Goal: Task Accomplishment & Management: Manage account settings

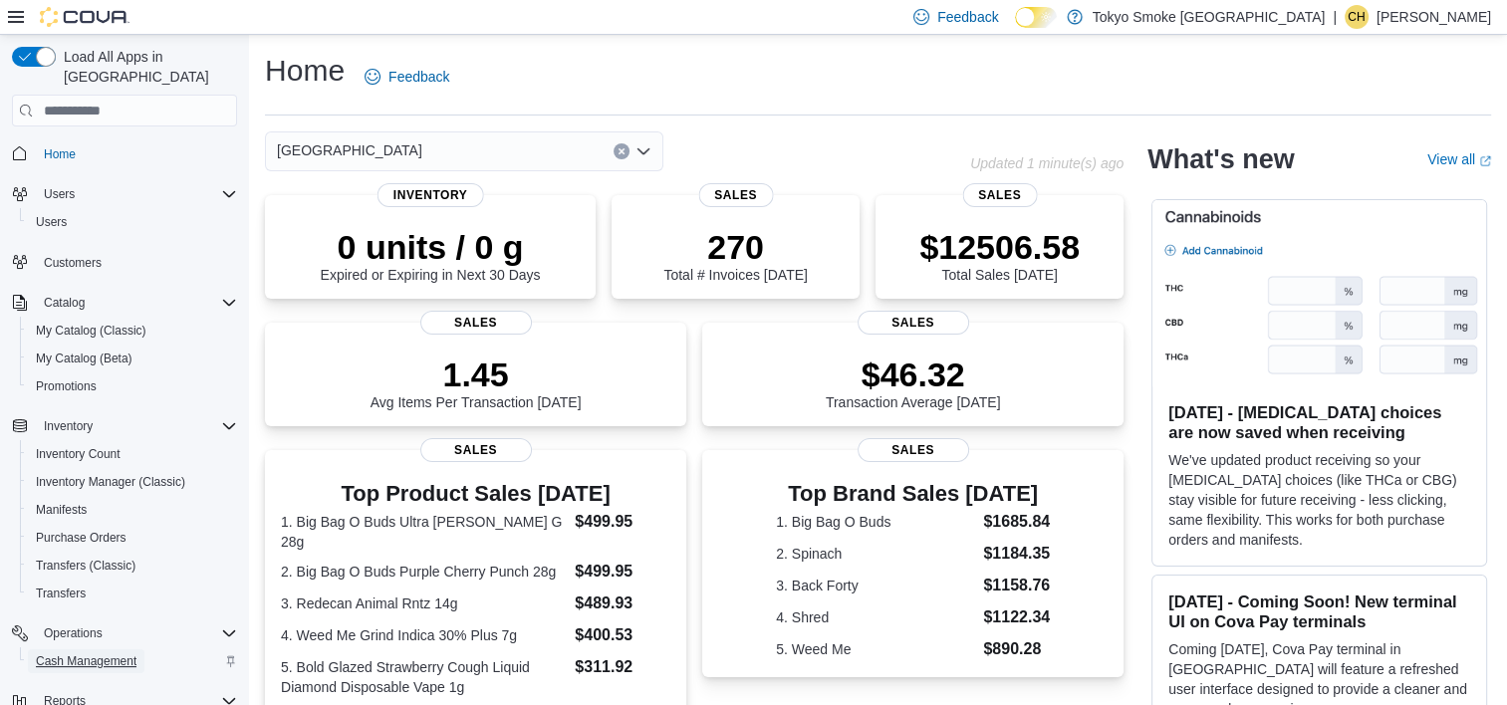
click at [103, 653] on span "Cash Management" at bounding box center [86, 661] width 101 height 16
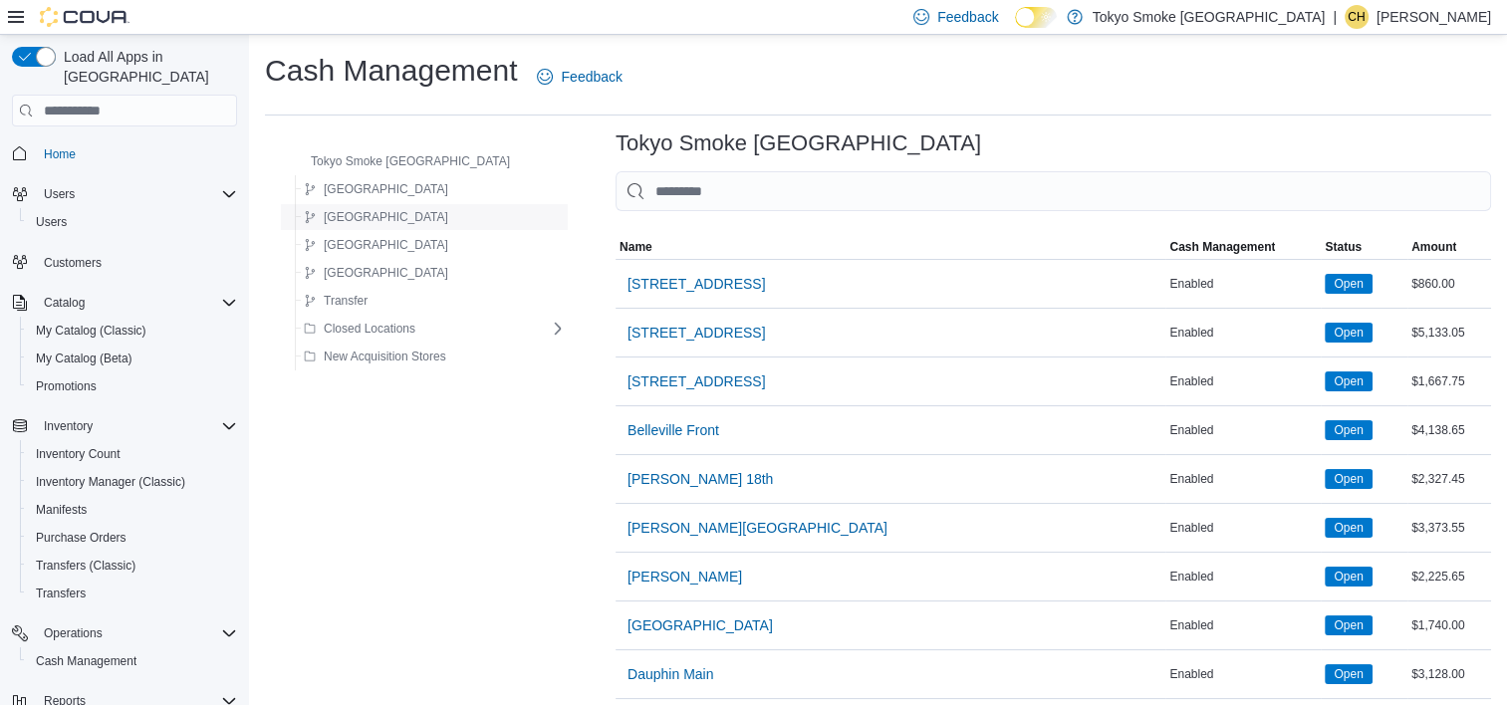
click at [454, 222] on div "[GEOGRAPHIC_DATA]" at bounding box center [431, 217] width 270 height 24
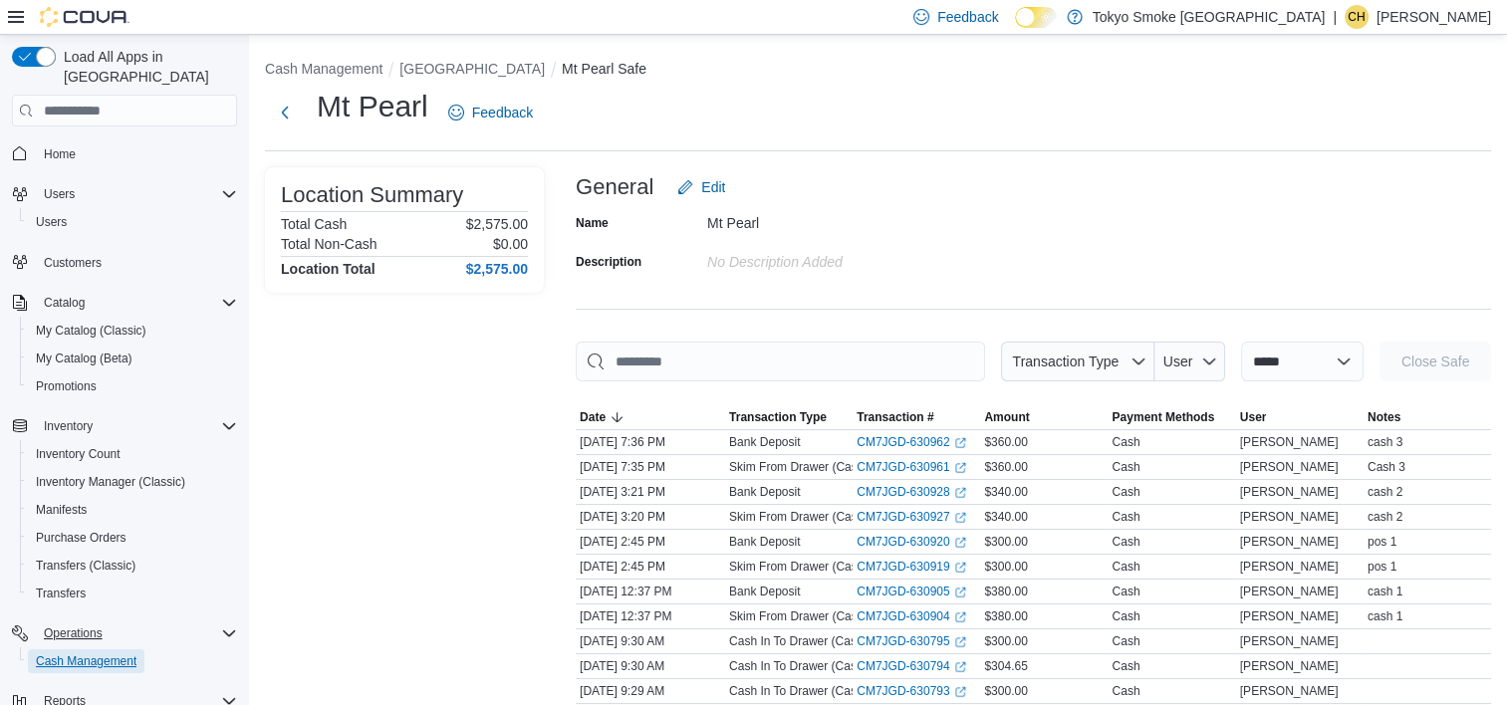
drag, startPoint x: 116, startPoint y: 633, endPoint x: 114, endPoint y: 604, distance: 29.0
click at [116, 653] on span "Cash Management" at bounding box center [86, 661] width 101 height 16
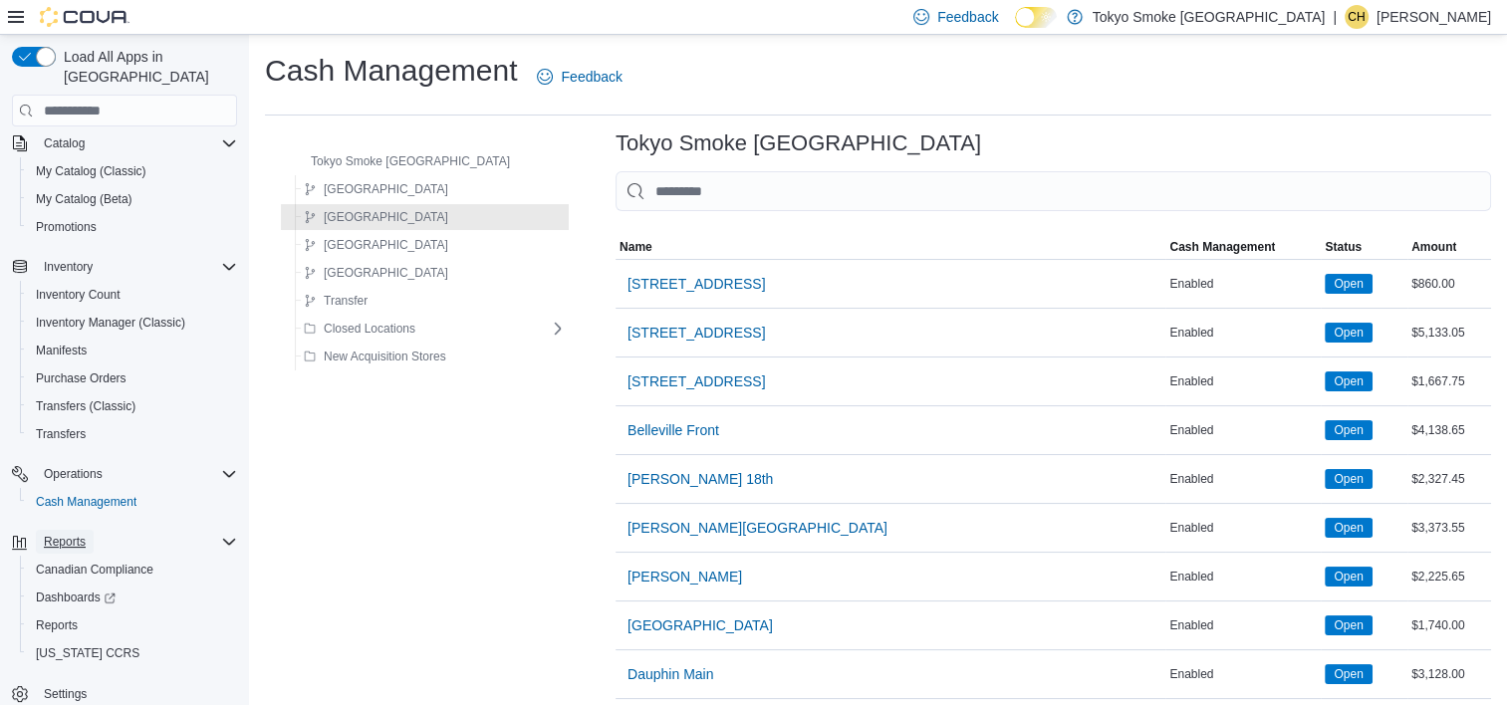
click at [84, 530] on span "Reports" at bounding box center [65, 542] width 42 height 24
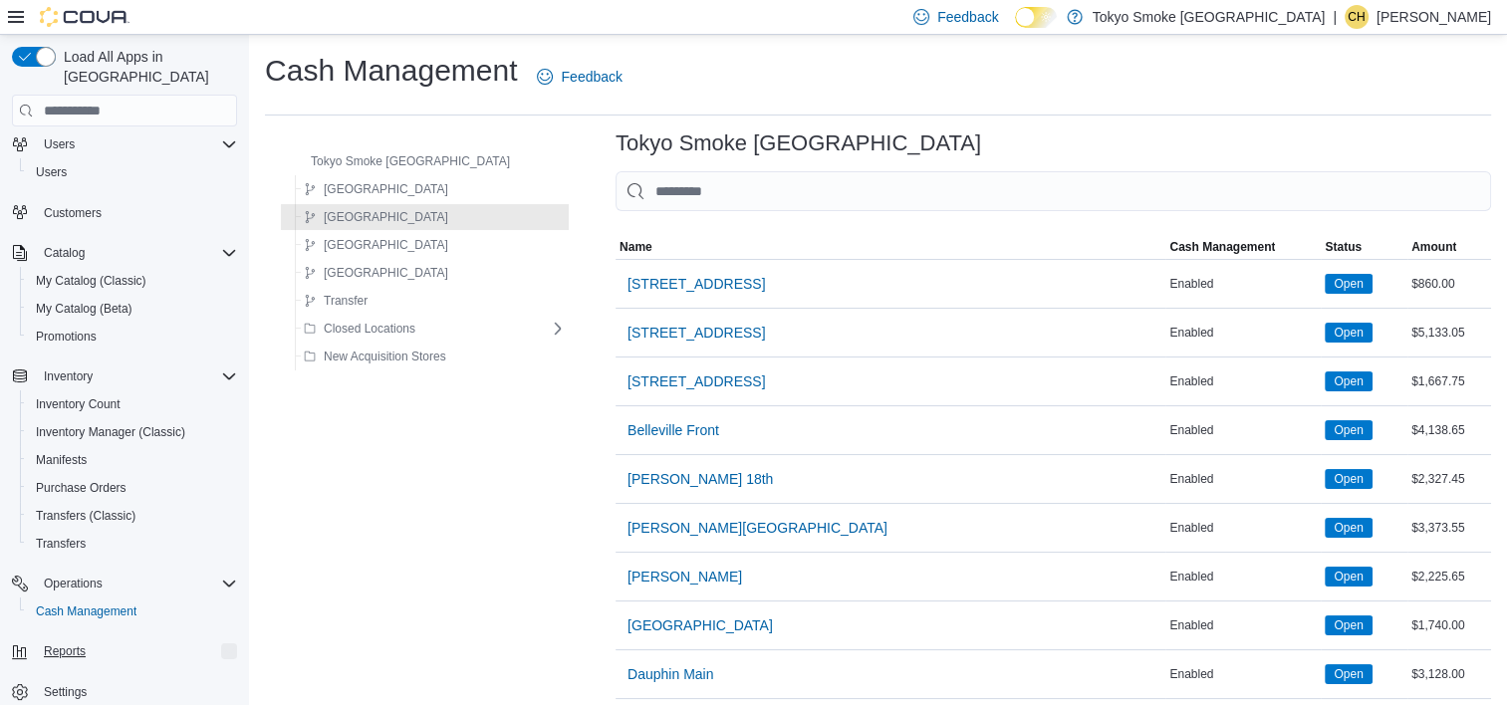
scroll to position [48, 0]
click at [91, 641] on button "Reports" at bounding box center [65, 653] width 58 height 24
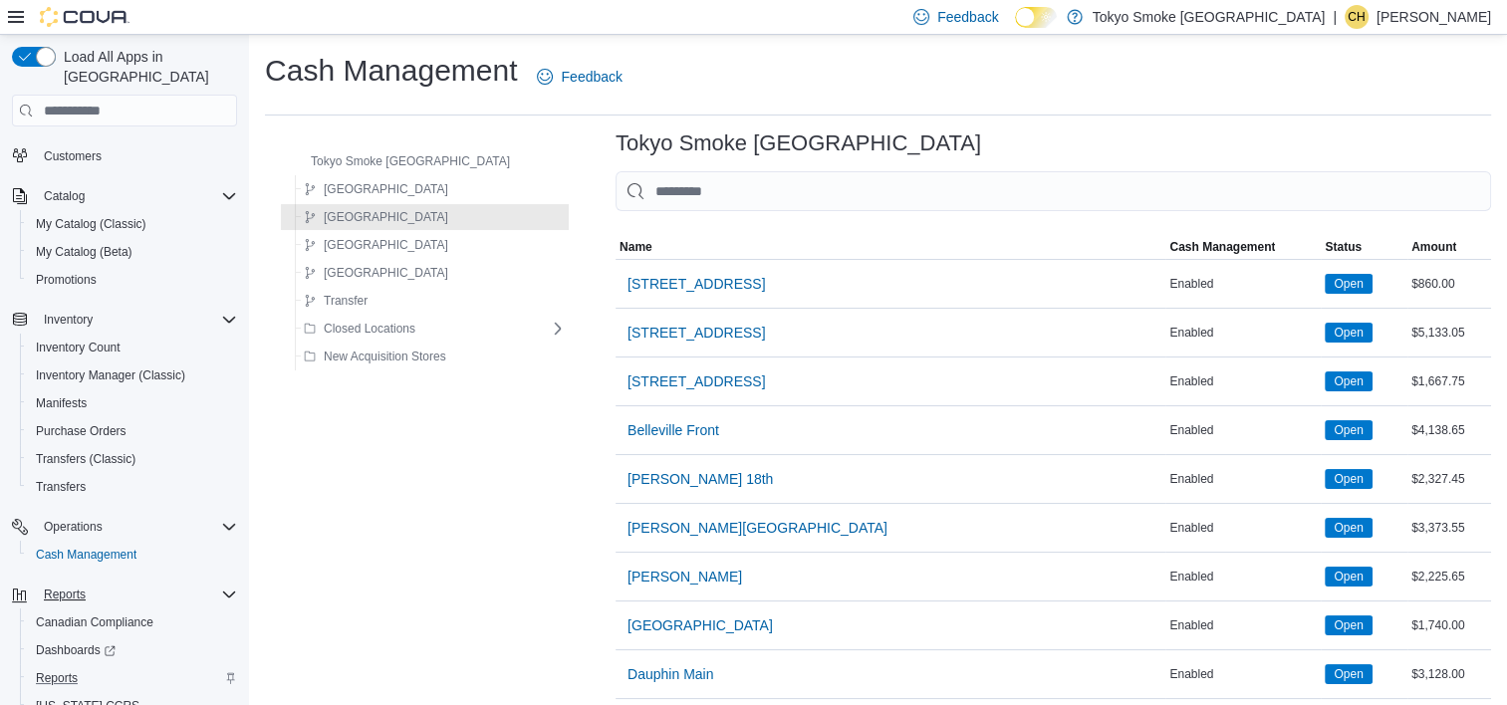
scroll to position [159, 0]
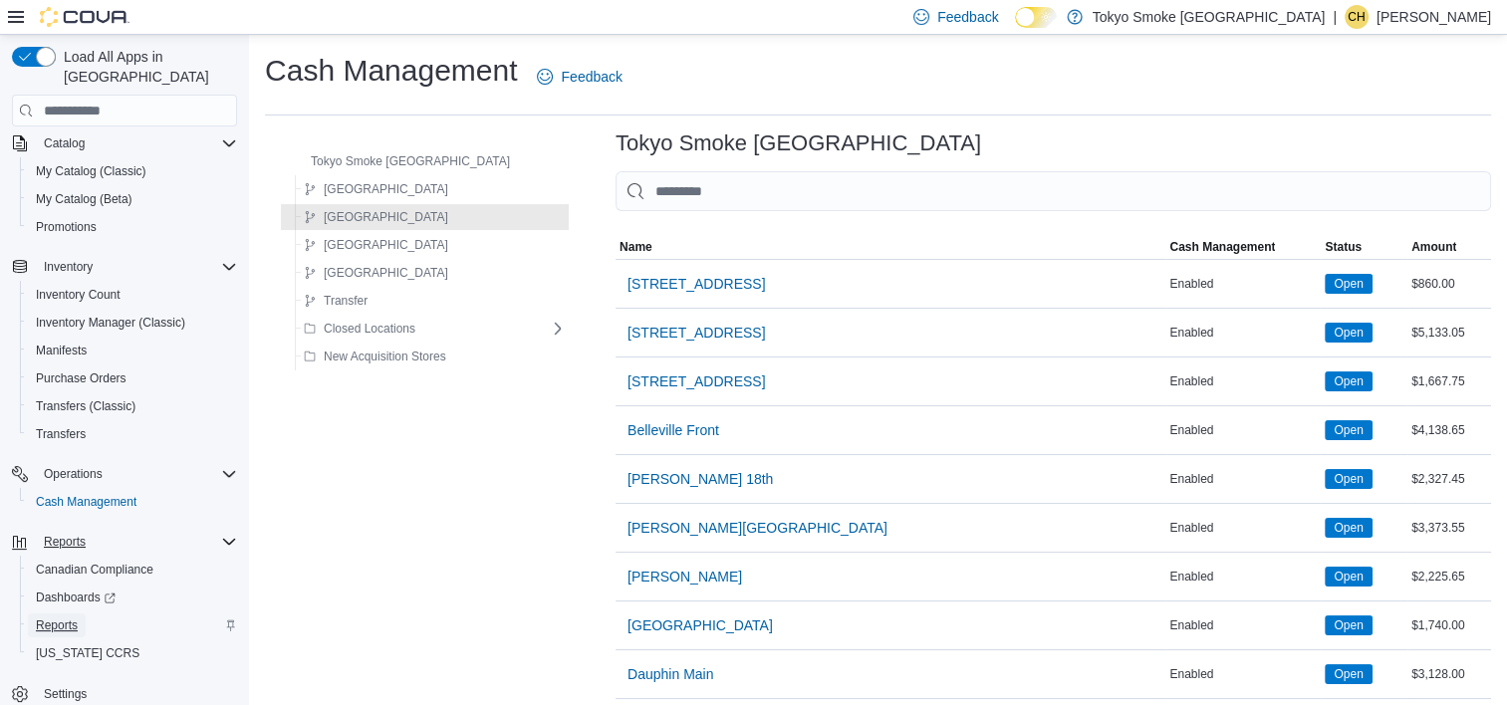
click at [65, 617] on span "Reports" at bounding box center [57, 625] width 42 height 16
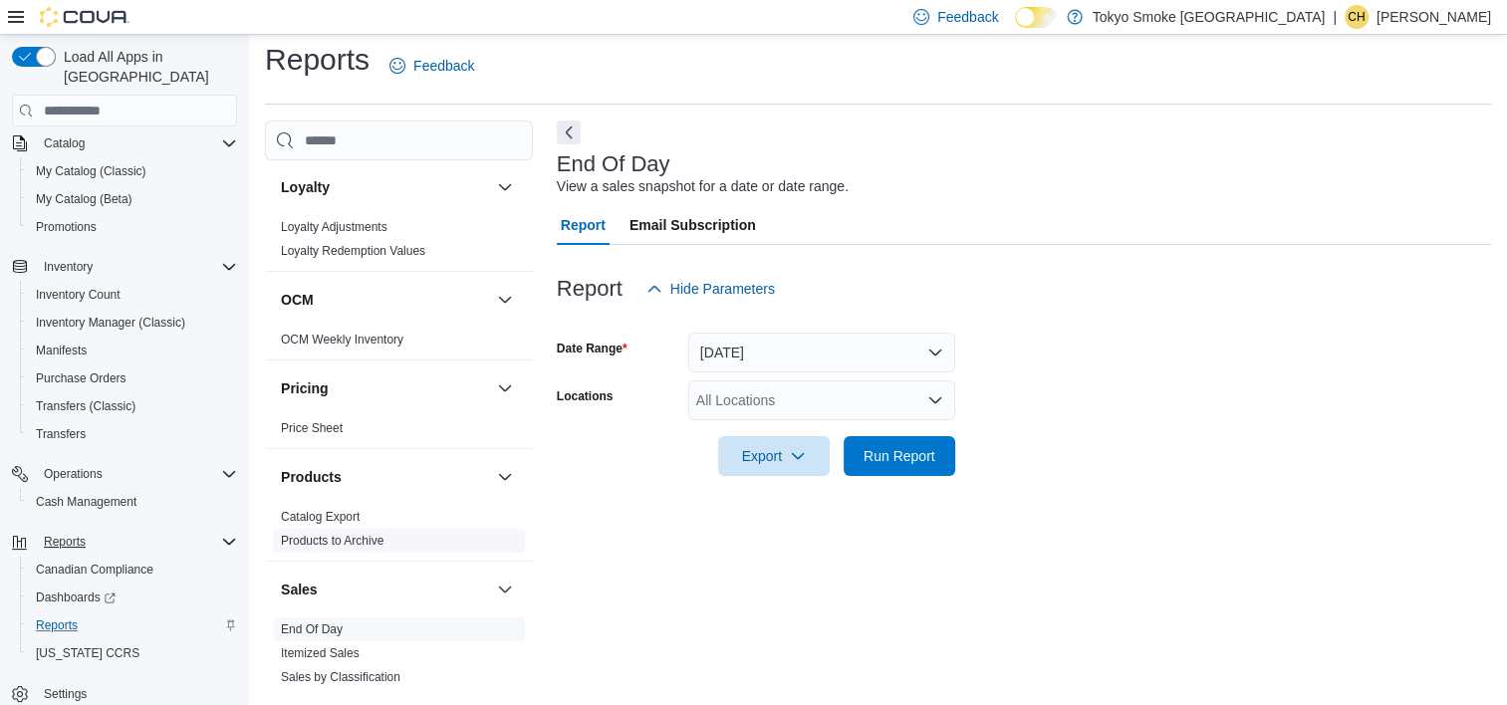
scroll to position [996, 0]
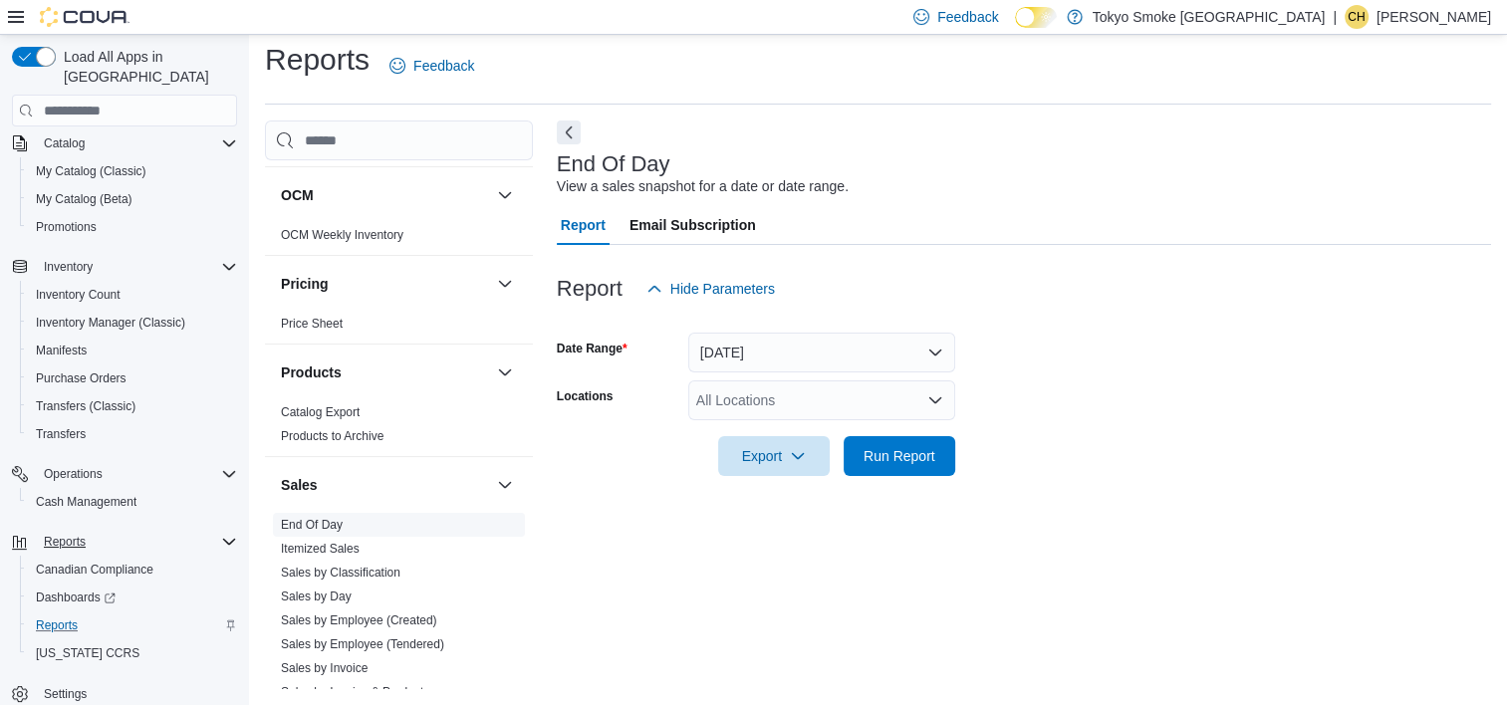
click at [382, 526] on span "End Of Day" at bounding box center [399, 525] width 252 height 24
click at [815, 405] on div "All Locations" at bounding box center [821, 400] width 267 height 40
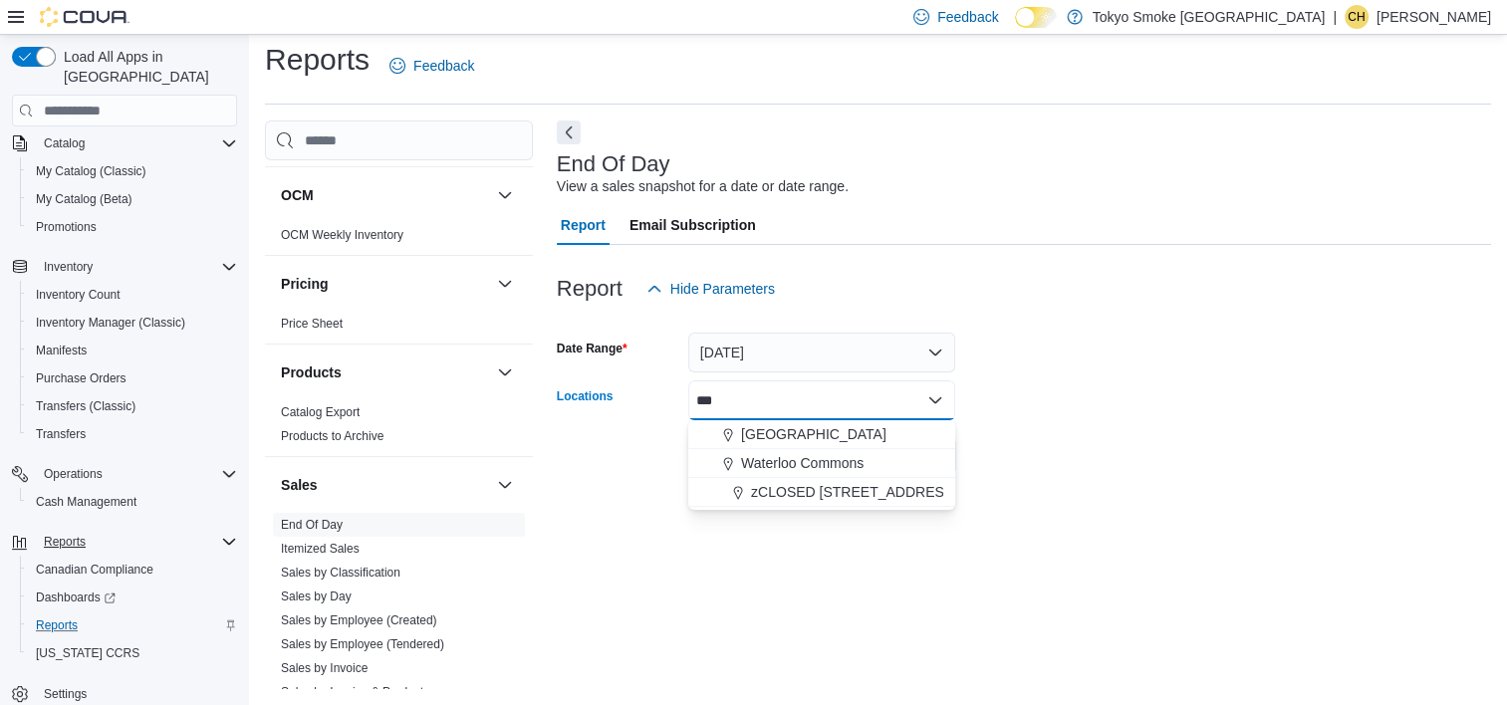
type input "***"
click at [833, 434] on span "[GEOGRAPHIC_DATA]" at bounding box center [813, 434] width 145 height 20
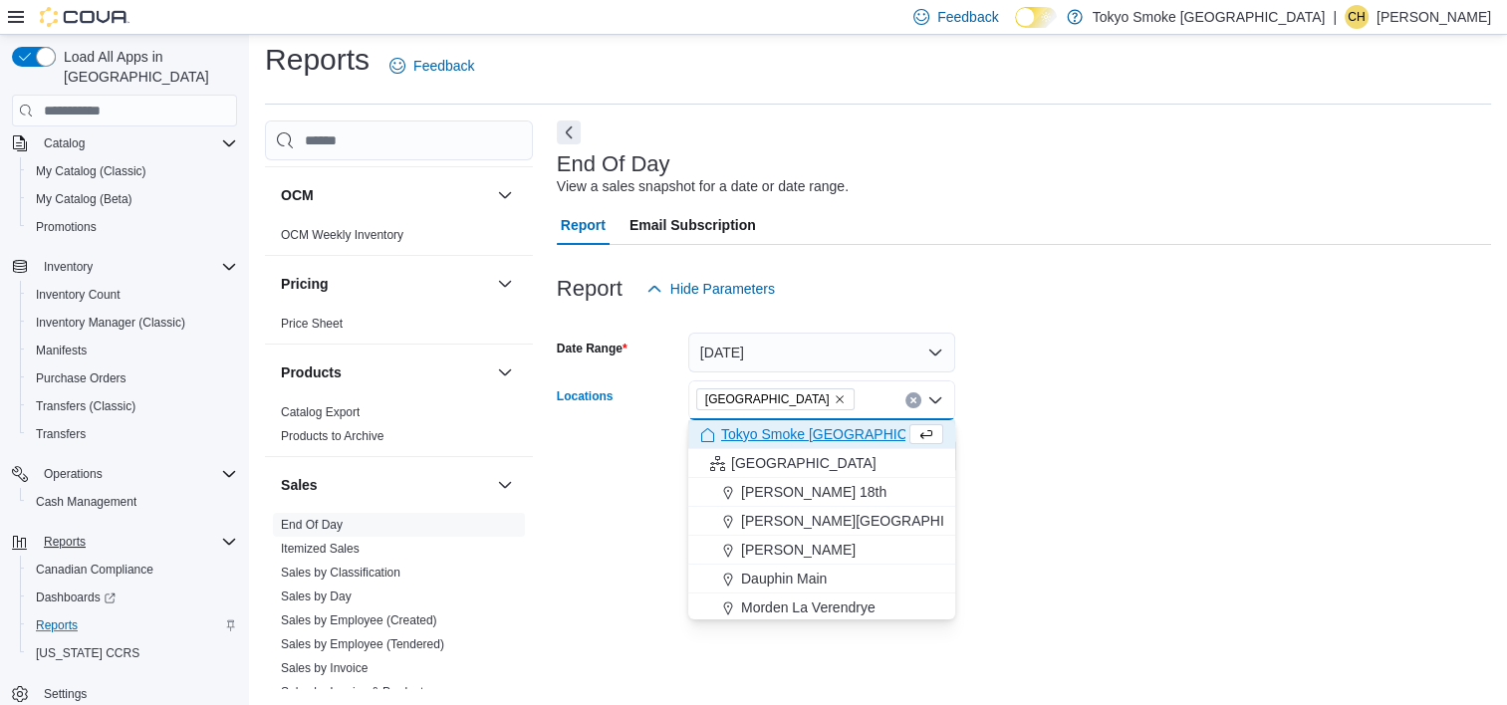
click at [972, 443] on form "Date Range Today Locations Mount Pearl Commonwealth Combo box. Selected. Mount …" at bounding box center [1024, 392] width 934 height 167
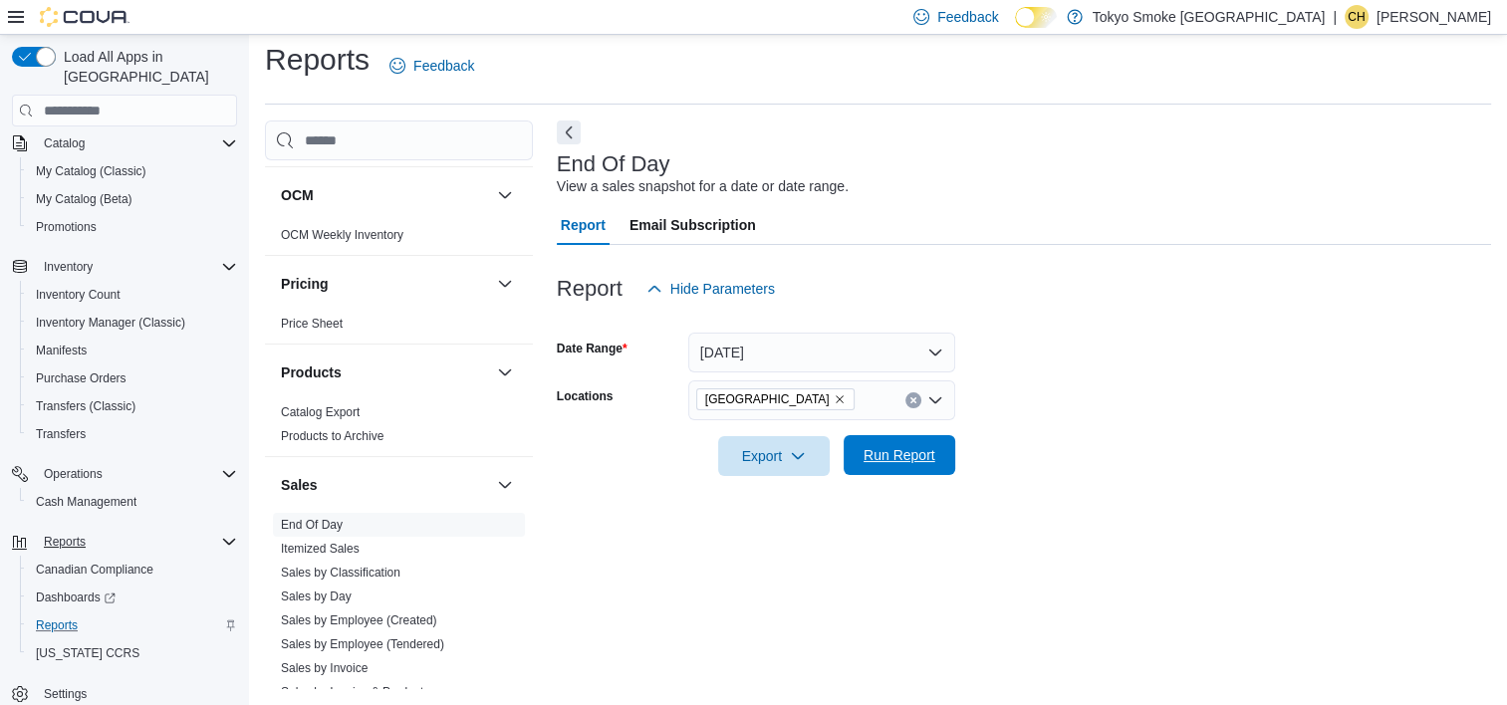
click at [933, 458] on span "Run Report" at bounding box center [899, 455] width 72 height 20
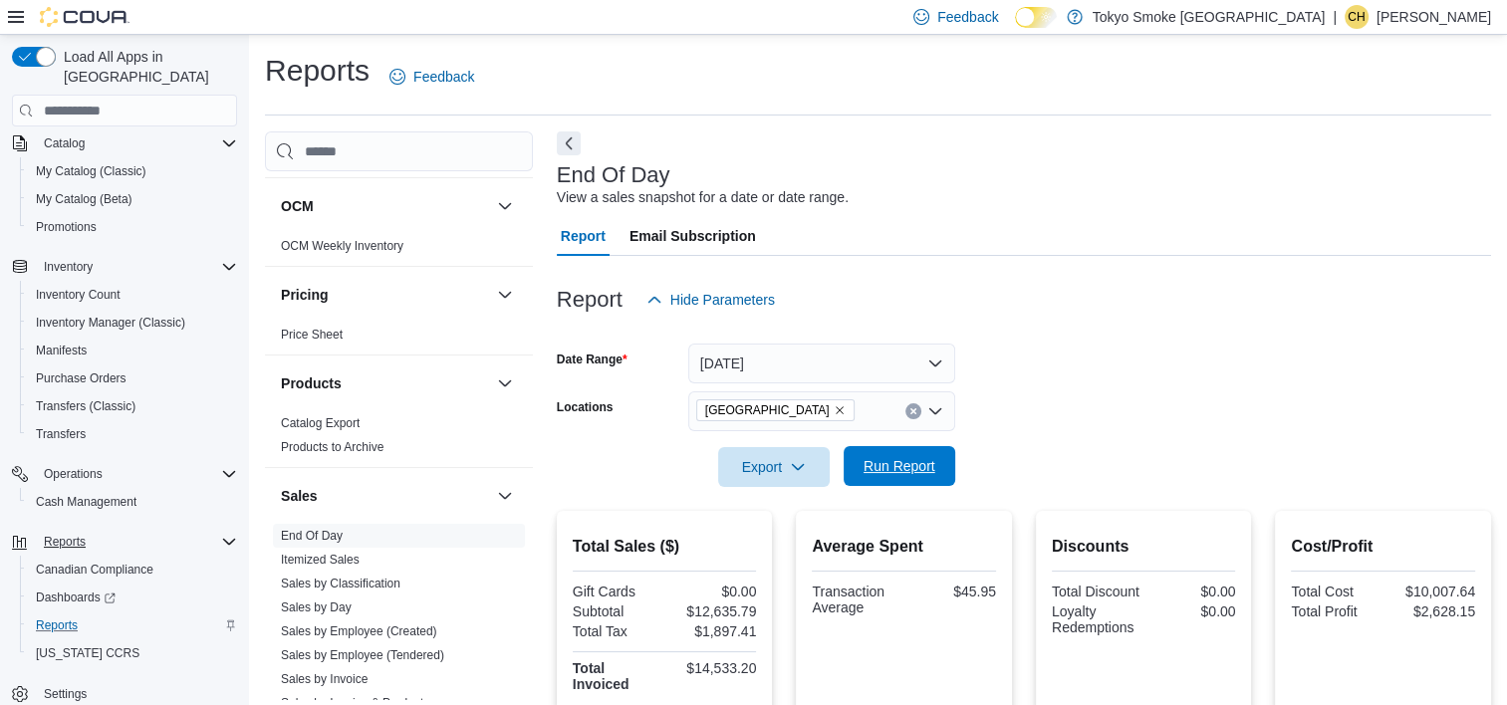
click at [874, 485] on span "Run Report" at bounding box center [899, 466] width 88 height 40
click at [1163, 412] on form "Date Range Today Locations Mount Pearl Commonwealth Export Run Report" at bounding box center [1024, 403] width 934 height 167
click at [1058, 389] on form "Date Range Today Locations Mount Pearl Commonwealth Export Run Report" at bounding box center [1024, 403] width 934 height 167
click at [945, 463] on button "Run Report" at bounding box center [899, 466] width 112 height 40
click at [1089, 74] on div "Reports Feedback" at bounding box center [878, 77] width 1226 height 52
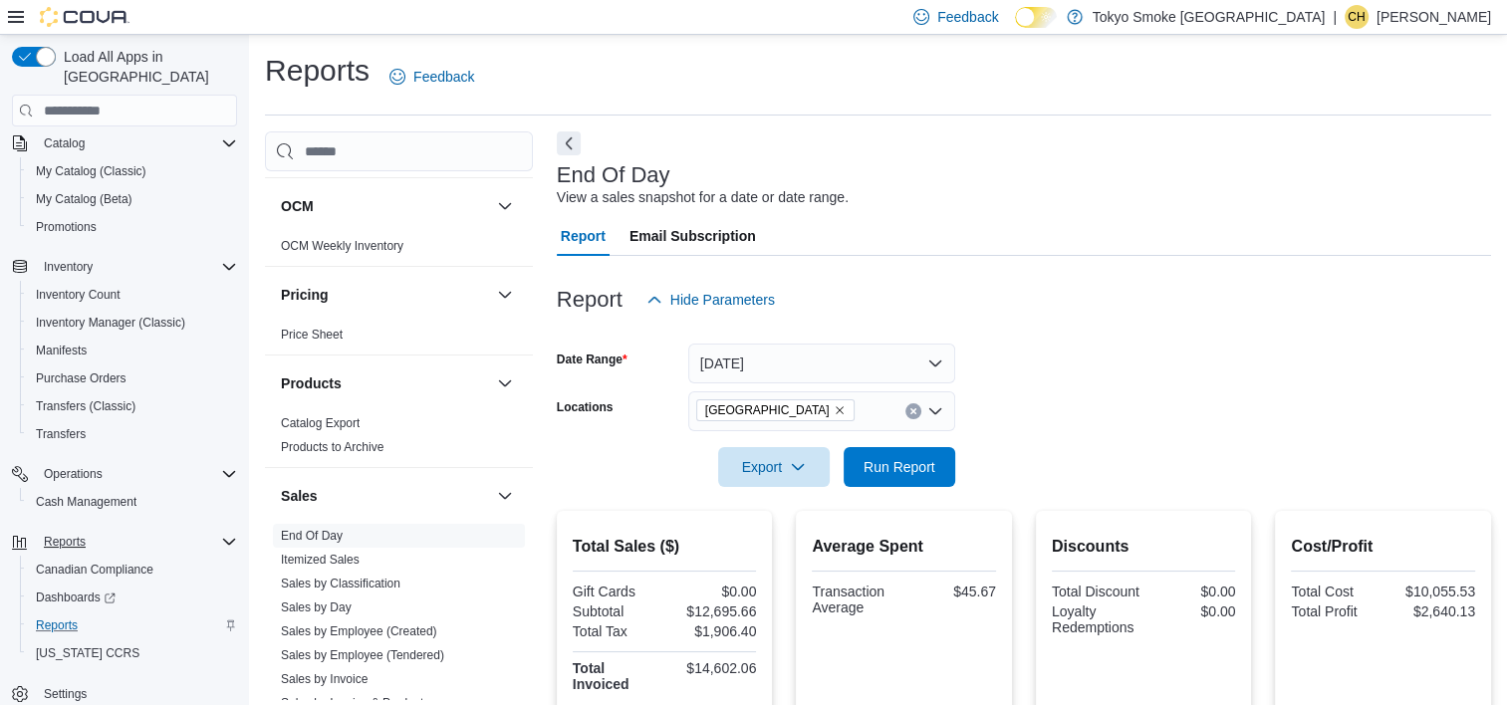
click at [915, 506] on div at bounding box center [1024, 499] width 934 height 24
click at [900, 482] on span "Run Report" at bounding box center [899, 466] width 88 height 40
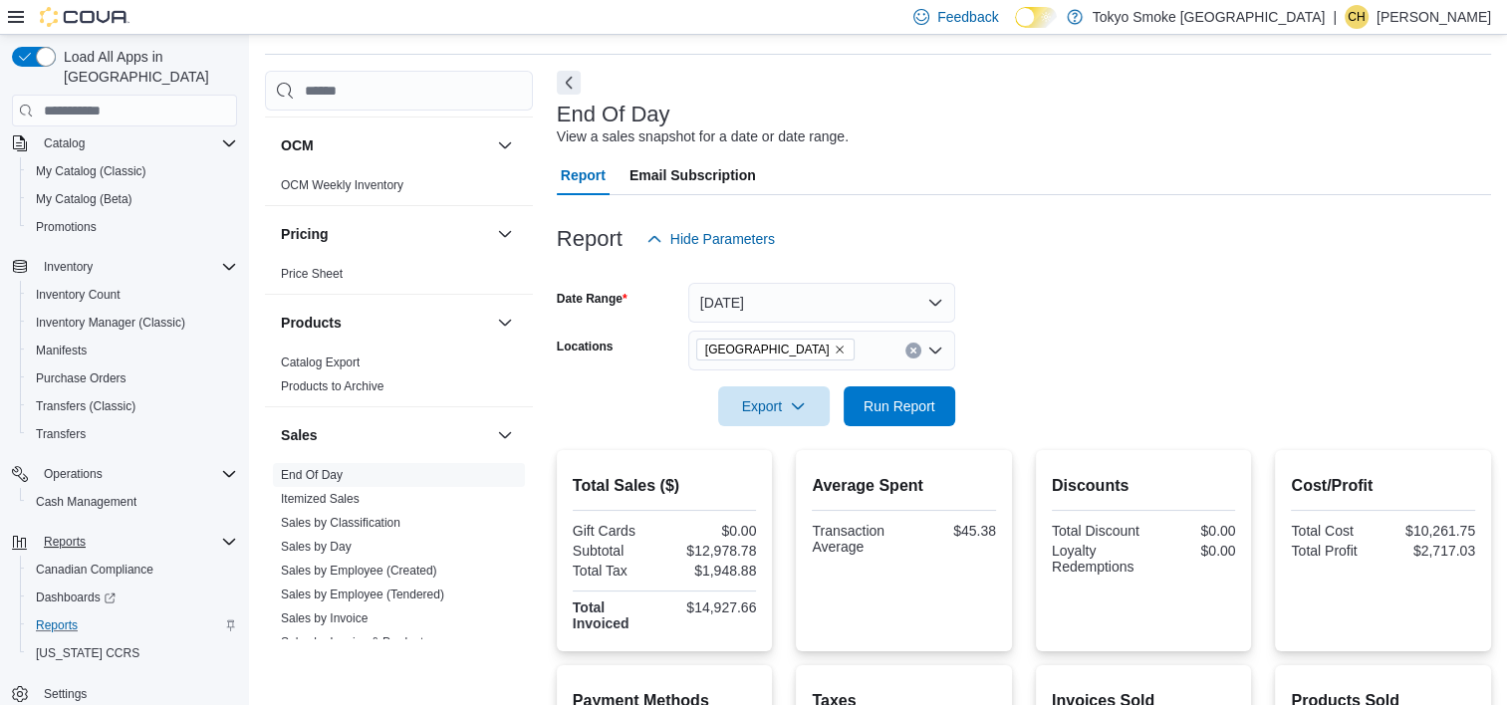
scroll to position [199, 0]
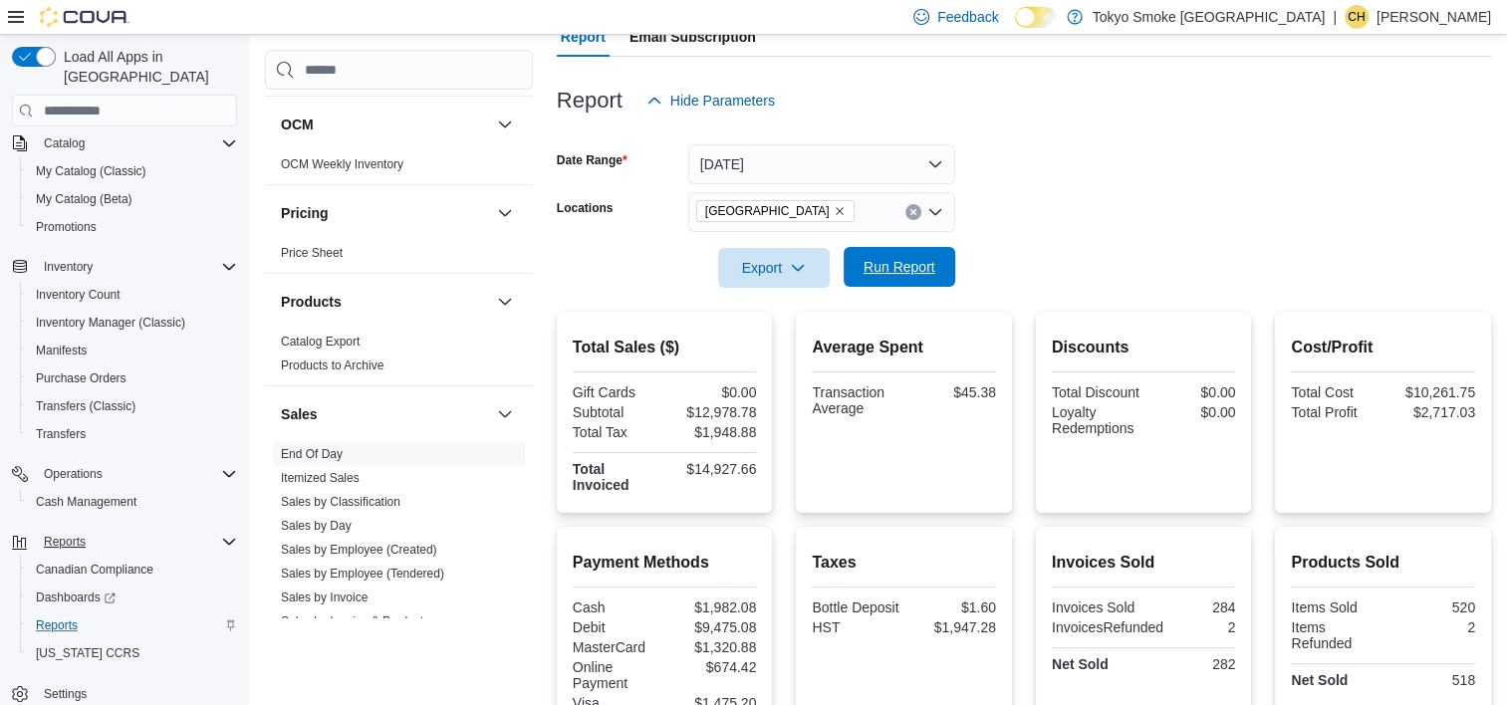
click at [931, 251] on span "Run Report" at bounding box center [899, 267] width 88 height 40
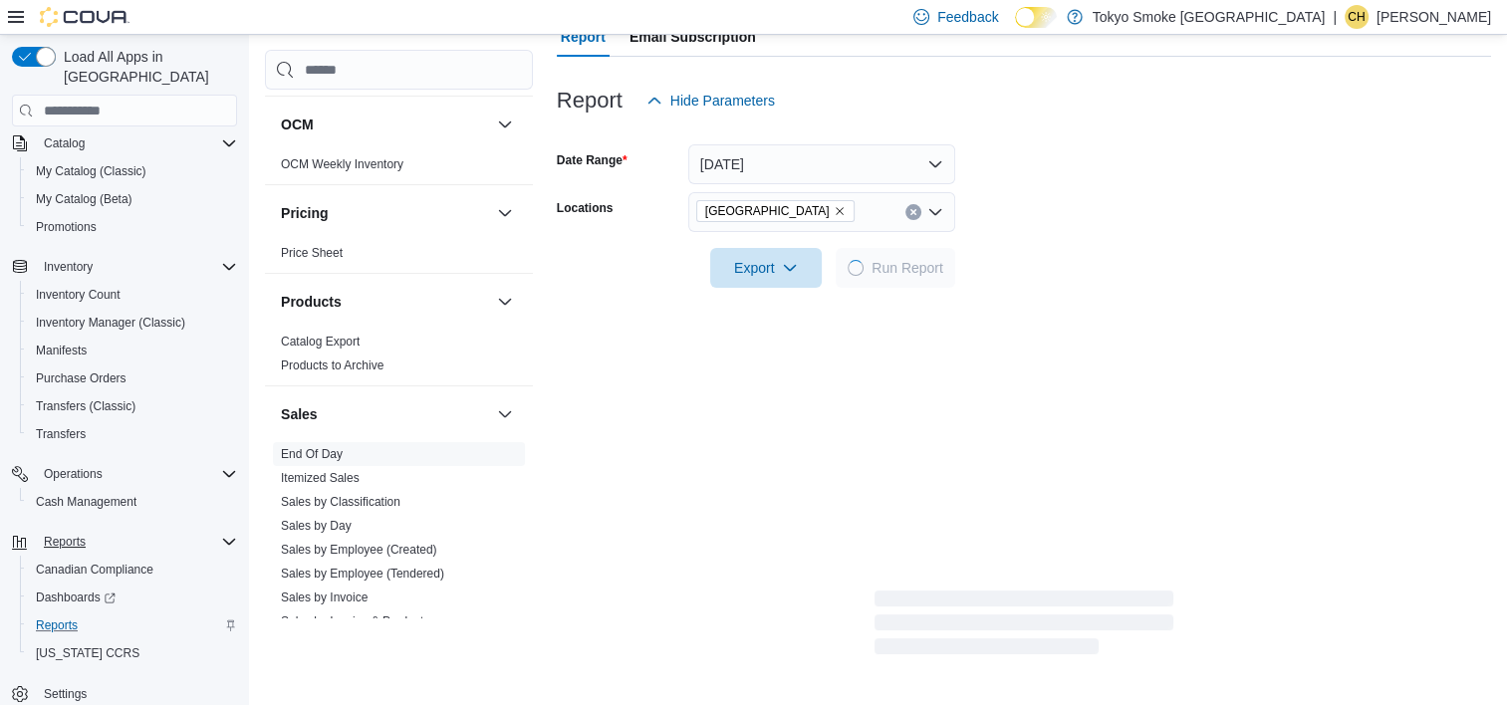
click at [1093, 218] on form "Date Range Today Locations Mount Pearl Commonwealth Export Run Report" at bounding box center [1024, 203] width 934 height 167
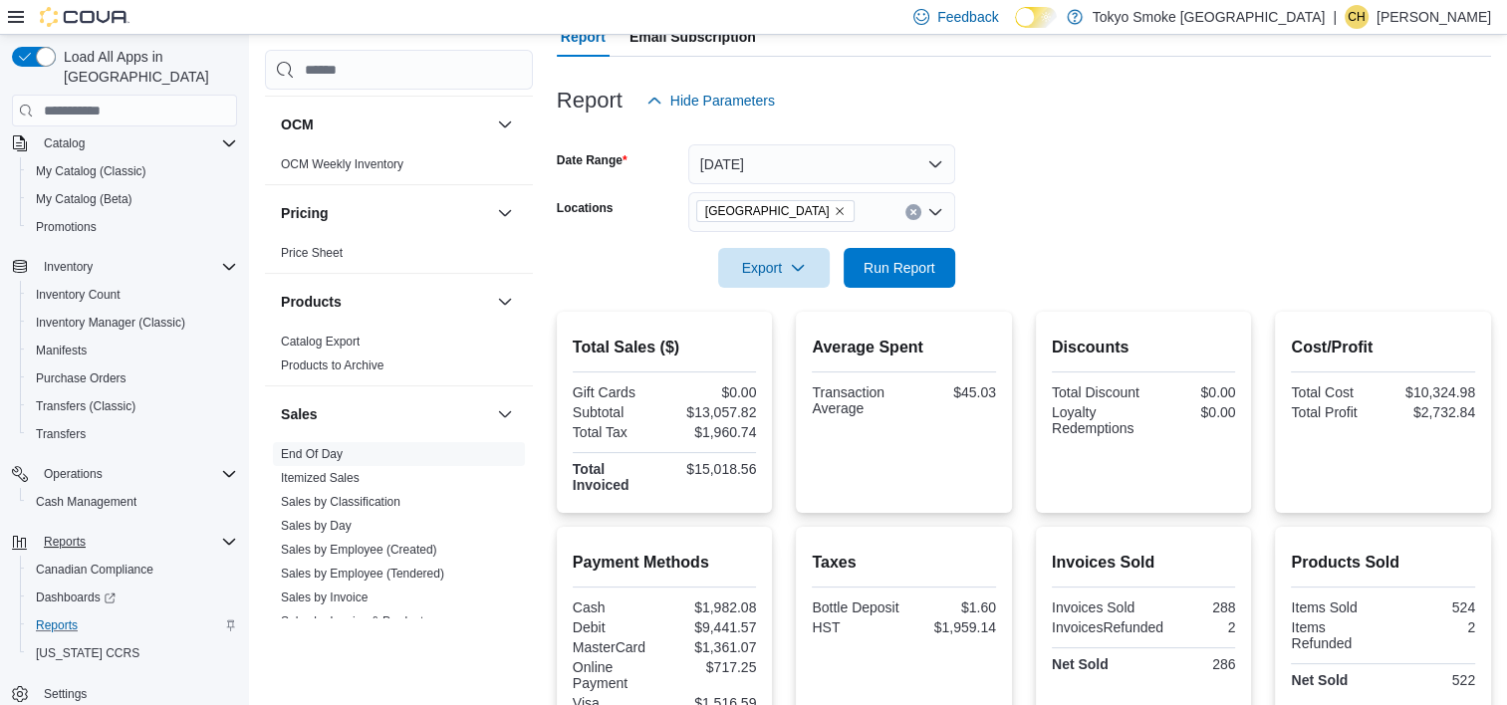
drag, startPoint x: 1197, startPoint y: 130, endPoint x: 1163, endPoint y: 116, distance: 37.0
click at [1207, 127] on div at bounding box center [1024, 132] width 934 height 24
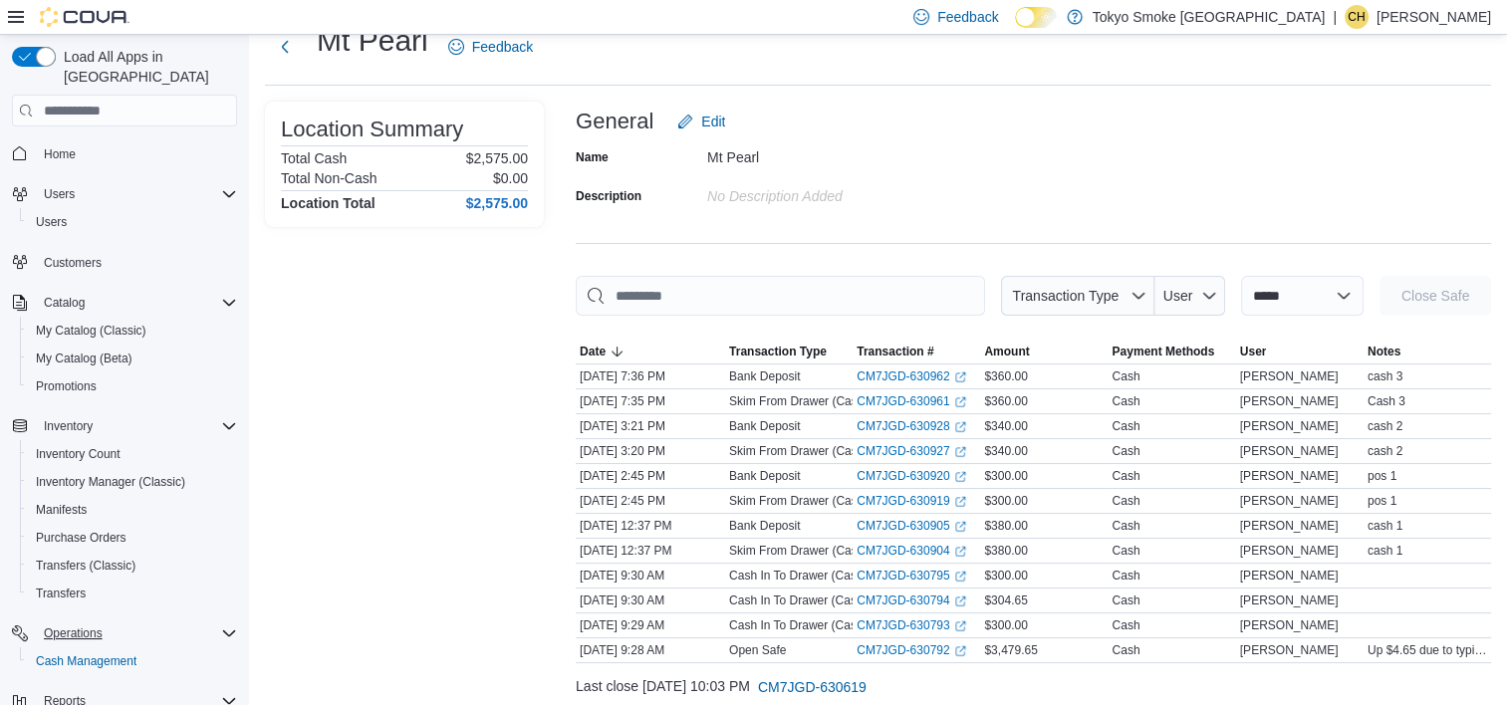
scroll to position [100, 0]
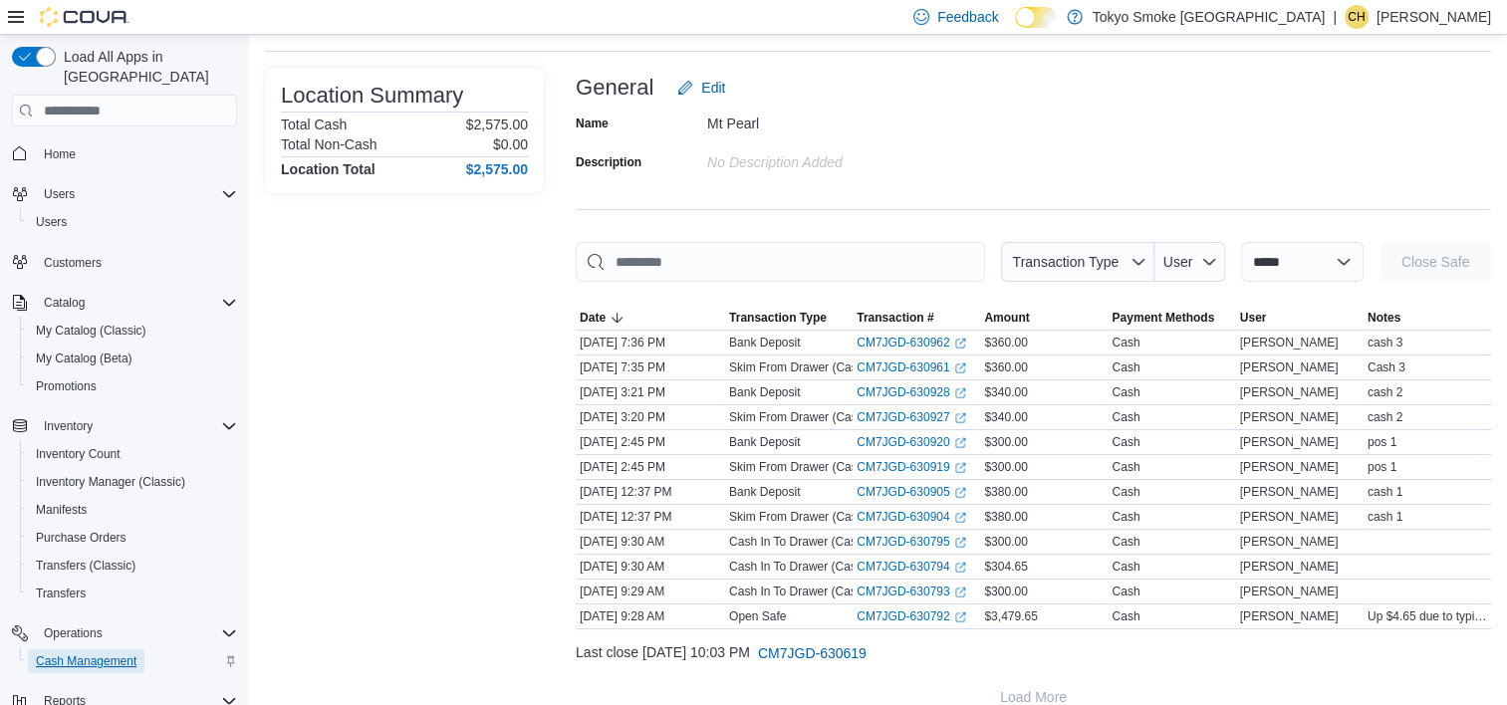
click at [113, 653] on span "Cash Management" at bounding box center [86, 661] width 101 height 16
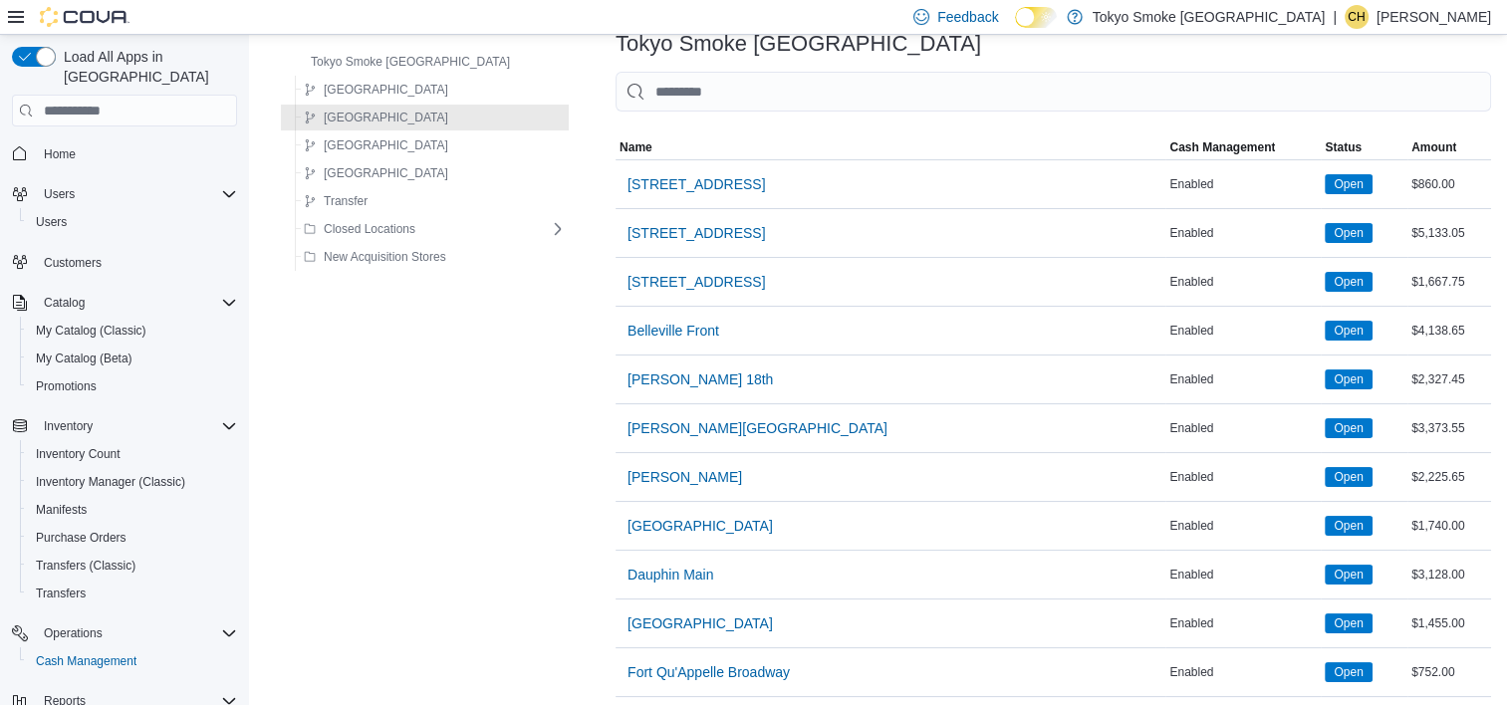
drag, startPoint x: 398, startPoint y: 120, endPoint x: 424, endPoint y: 121, distance: 25.9
click at [398, 120] on span "[GEOGRAPHIC_DATA]" at bounding box center [386, 118] width 124 height 16
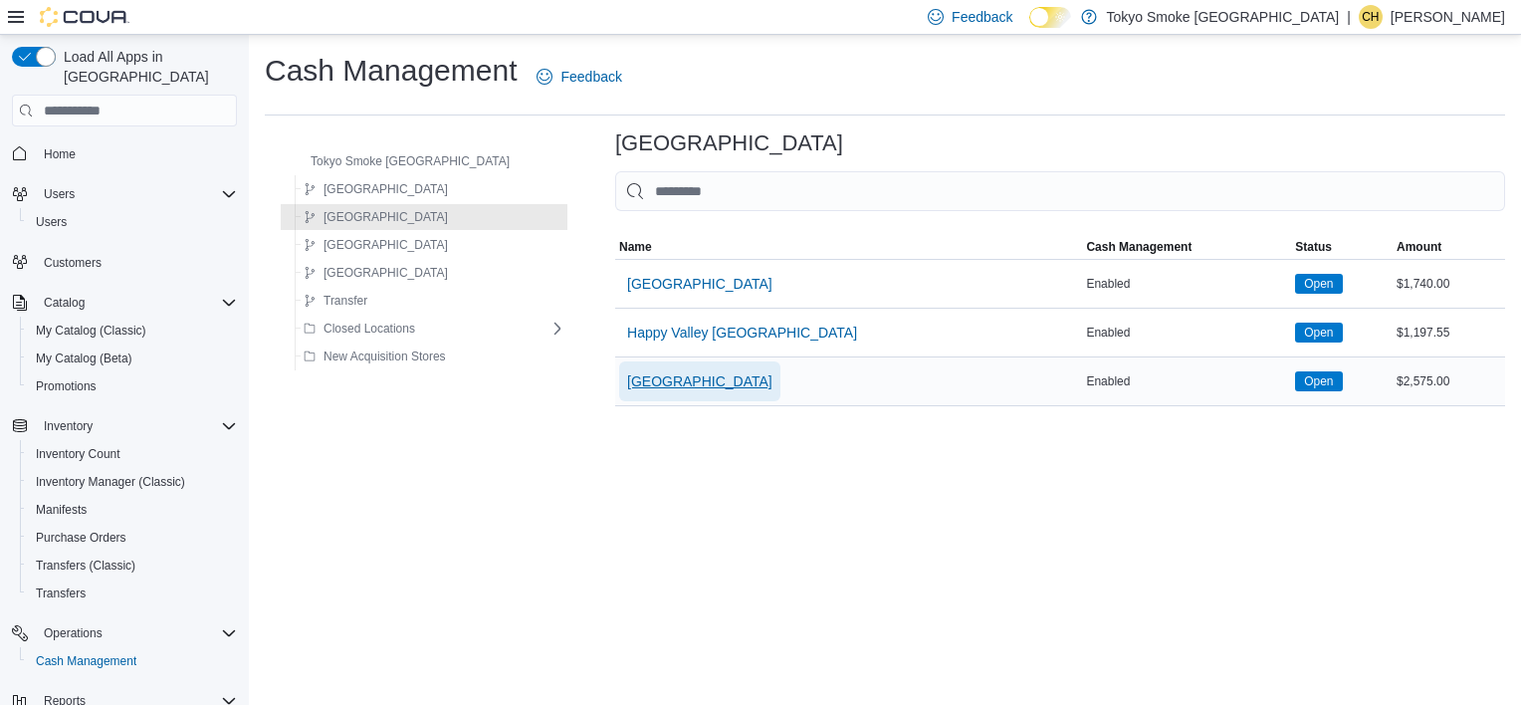
click at [673, 371] on span "[GEOGRAPHIC_DATA]" at bounding box center [699, 381] width 145 height 20
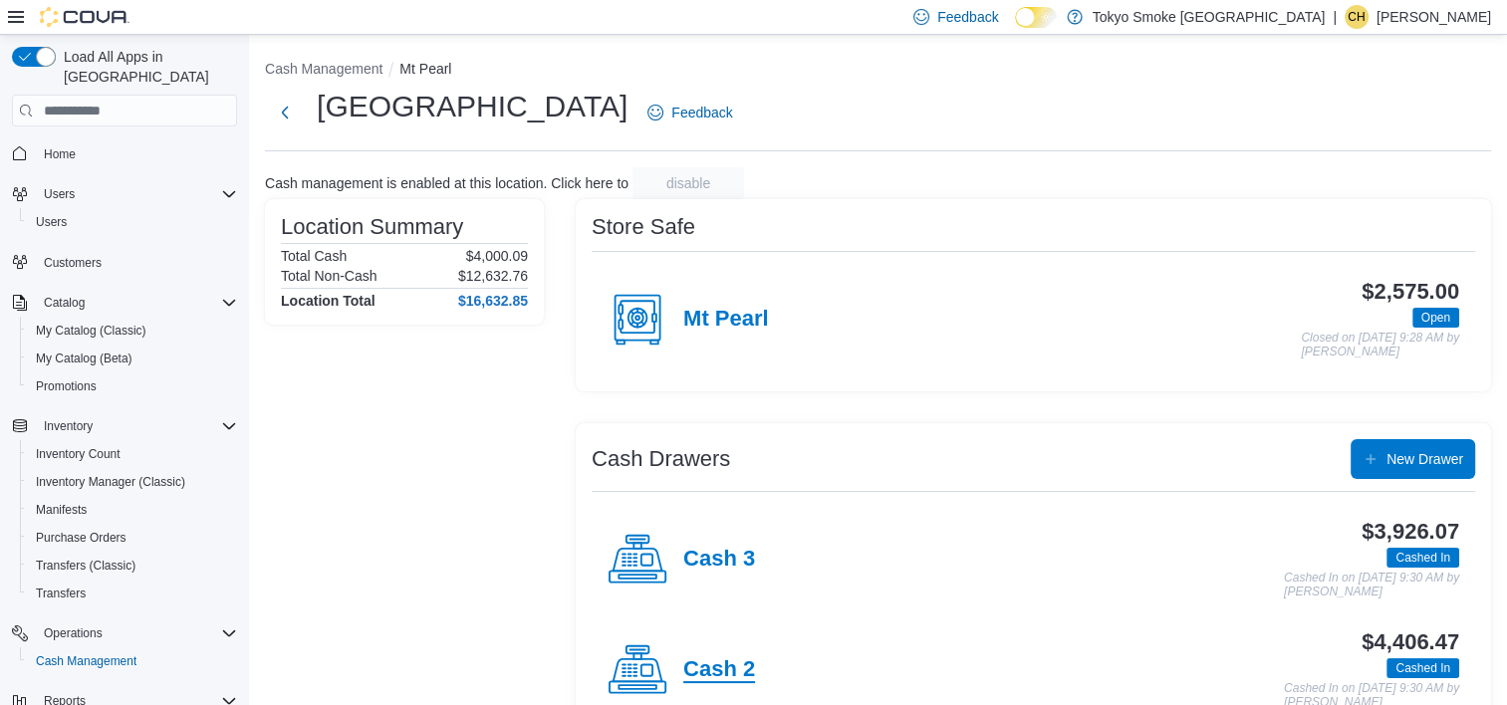
click at [717, 681] on h4 "Cash 2" at bounding box center [719, 670] width 72 height 26
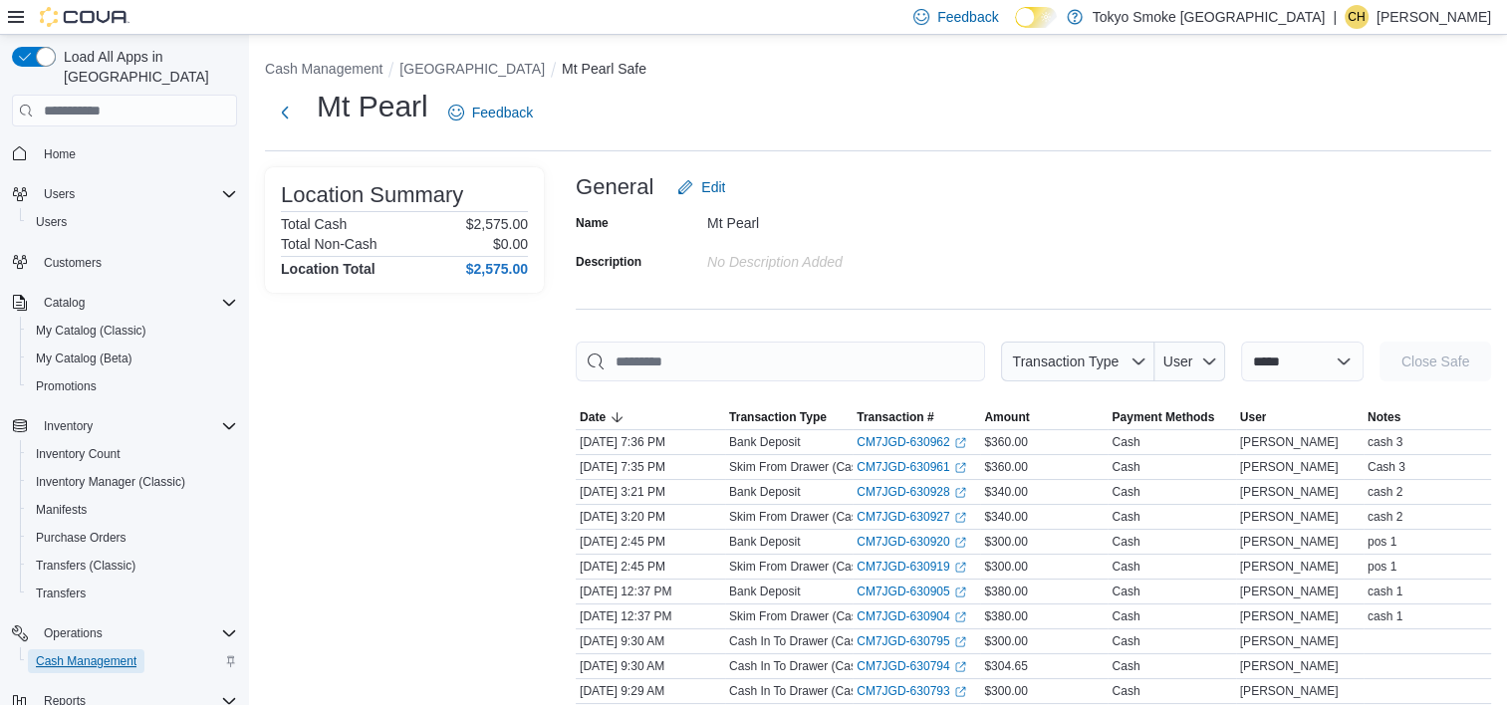
click at [84, 653] on span "Cash Management" at bounding box center [86, 661] width 101 height 16
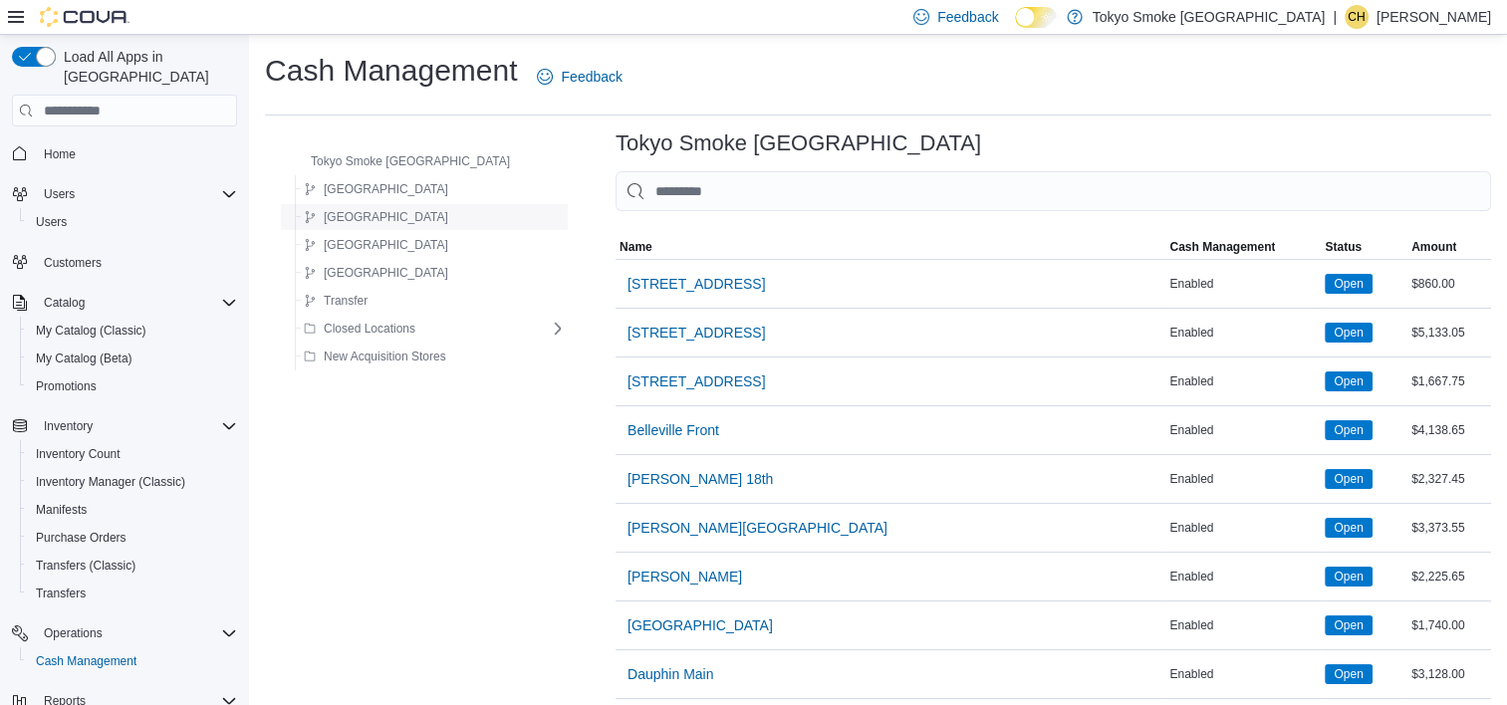
click at [407, 224] on div "Newfoundland" at bounding box center [431, 217] width 270 height 24
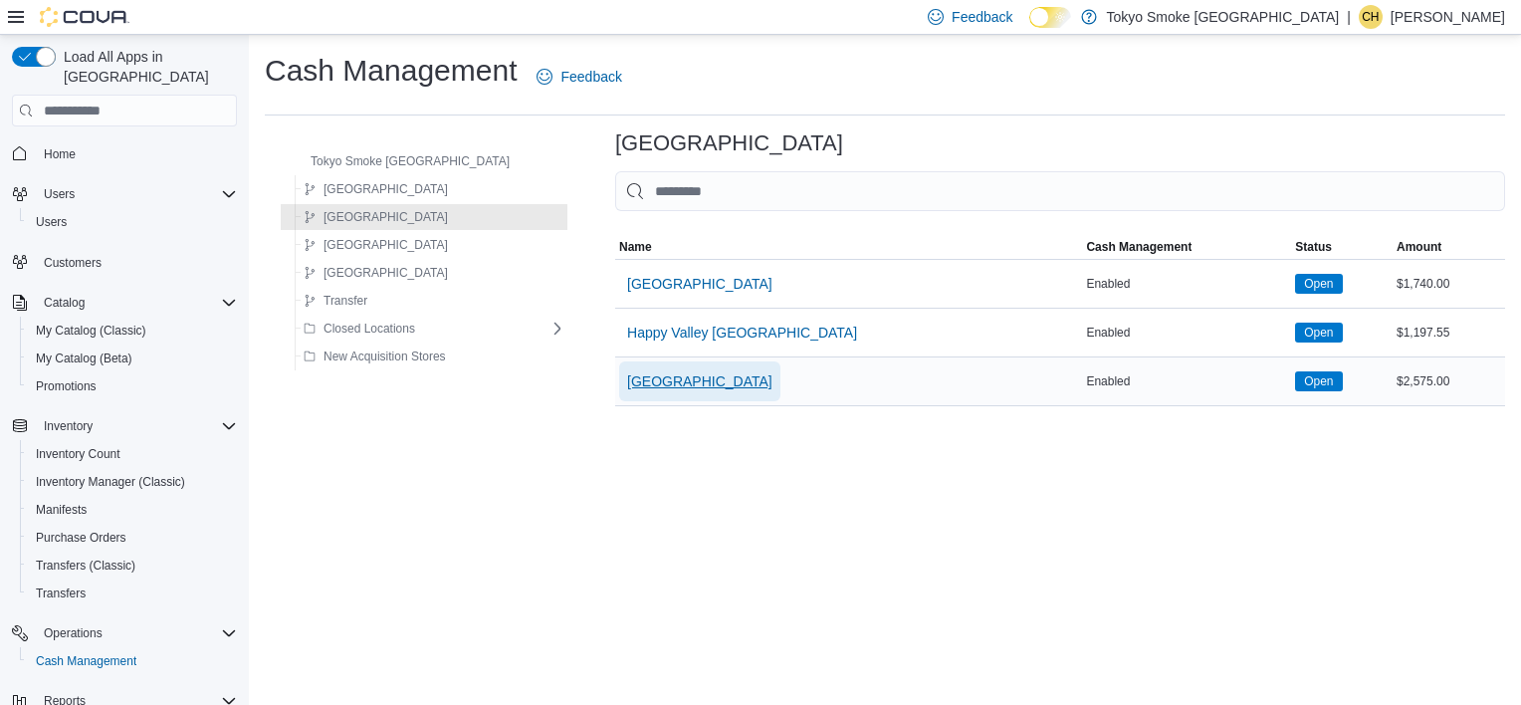
click at [666, 391] on span "[GEOGRAPHIC_DATA]" at bounding box center [699, 381] width 145 height 40
click at [666, 391] on div "Cash Management Feedback Tokyo Smoke Canada Manitoba Newfoundland Ontario Saska…" at bounding box center [885, 228] width 1273 height 387
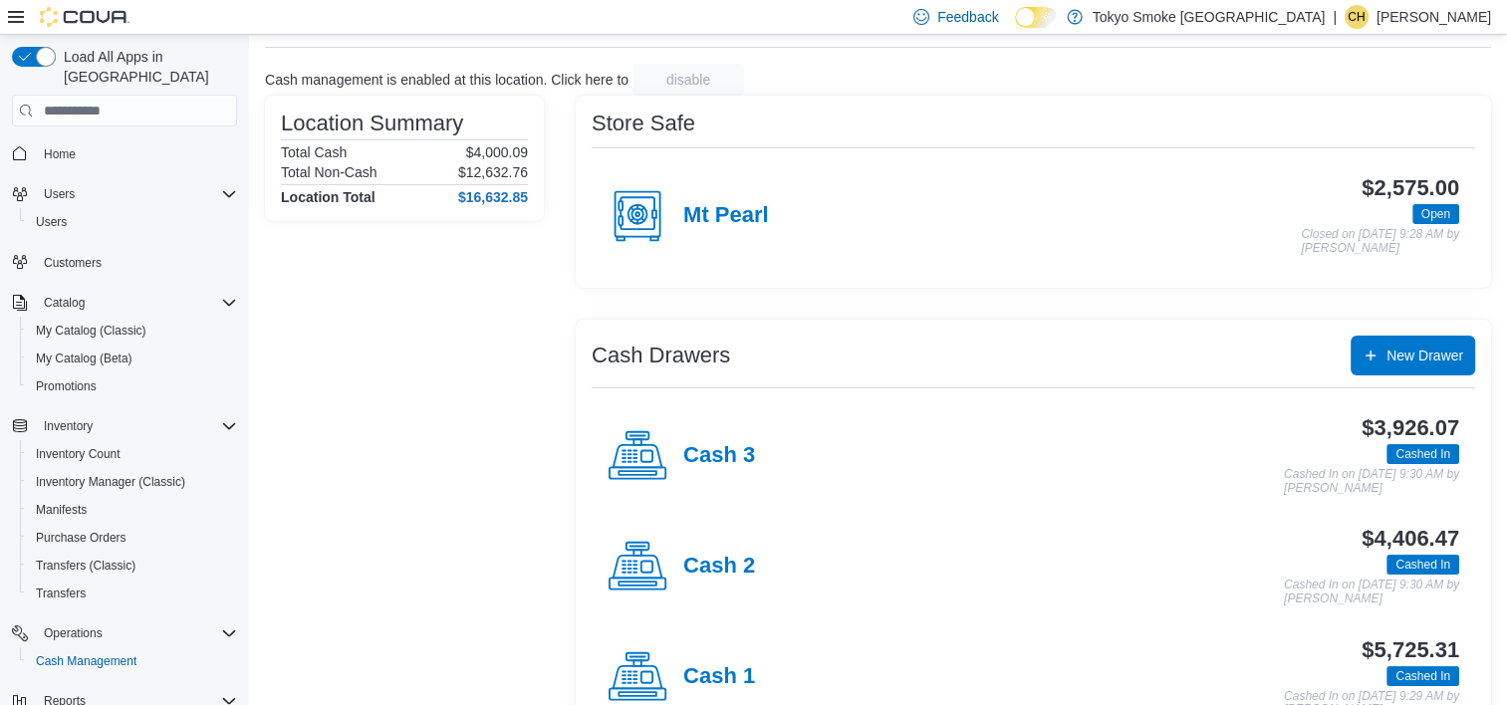
scroll to position [161, 0]
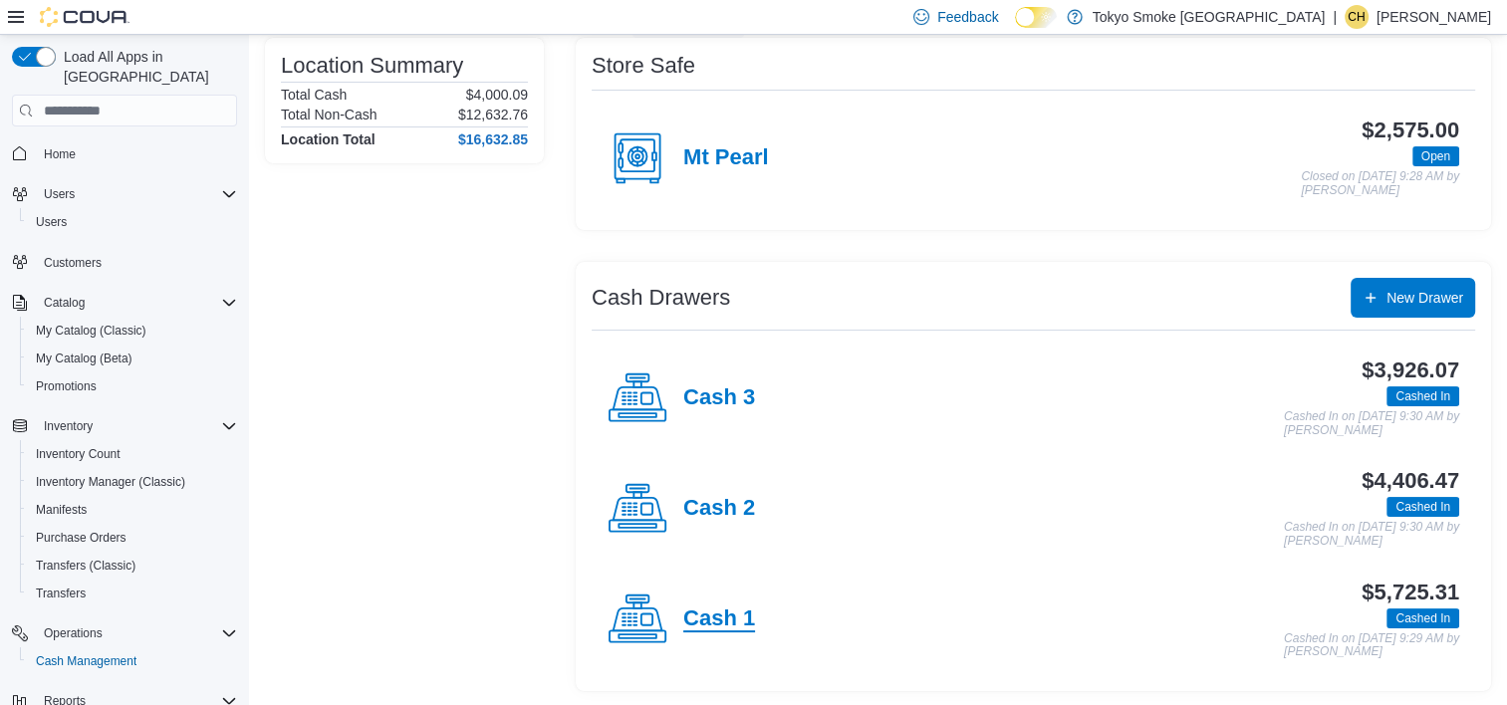
click at [703, 612] on h4 "Cash 1" at bounding box center [719, 619] width 72 height 26
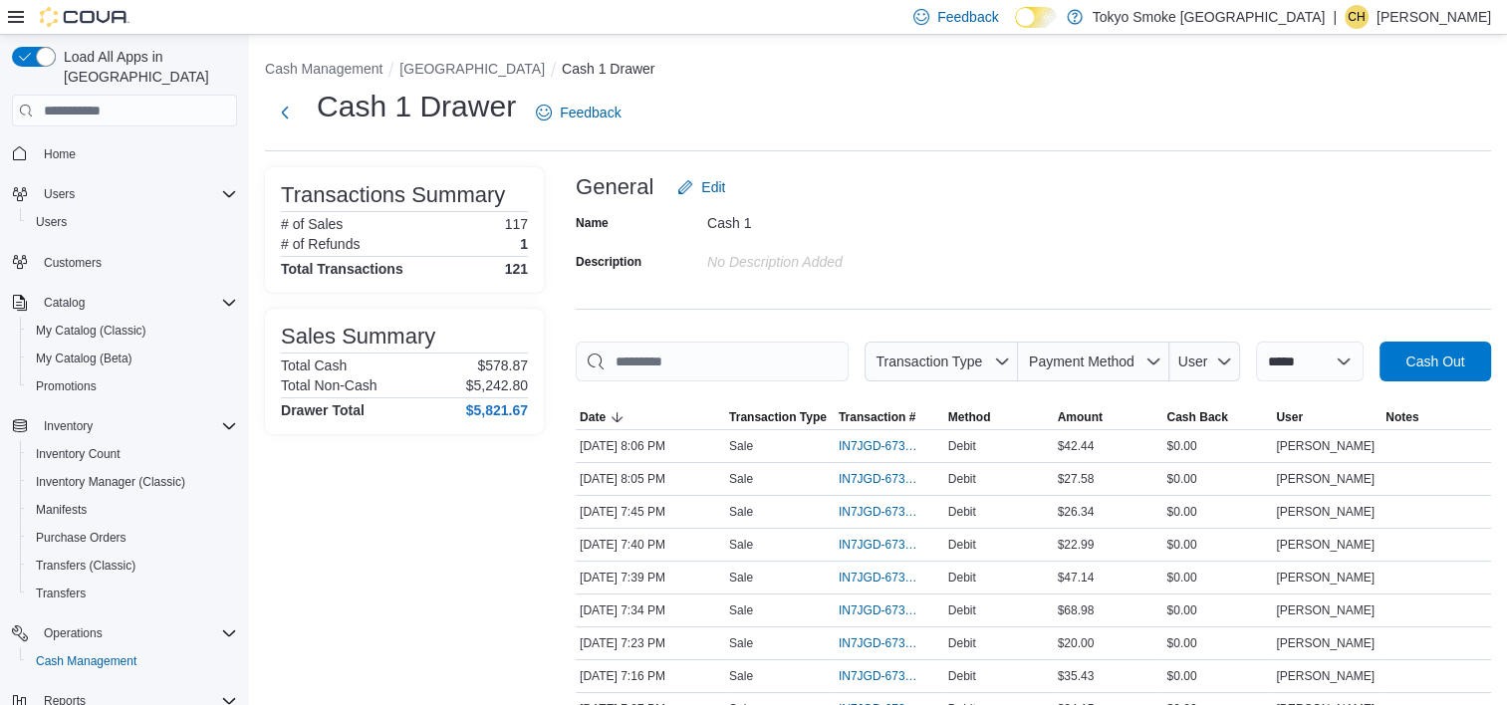
click at [1004, 246] on div "Name Cash 1 Description No Description added" at bounding box center [1033, 242] width 915 height 70
click at [1056, 375] on span "Payment Method" at bounding box center [1093, 362] width 135 height 40
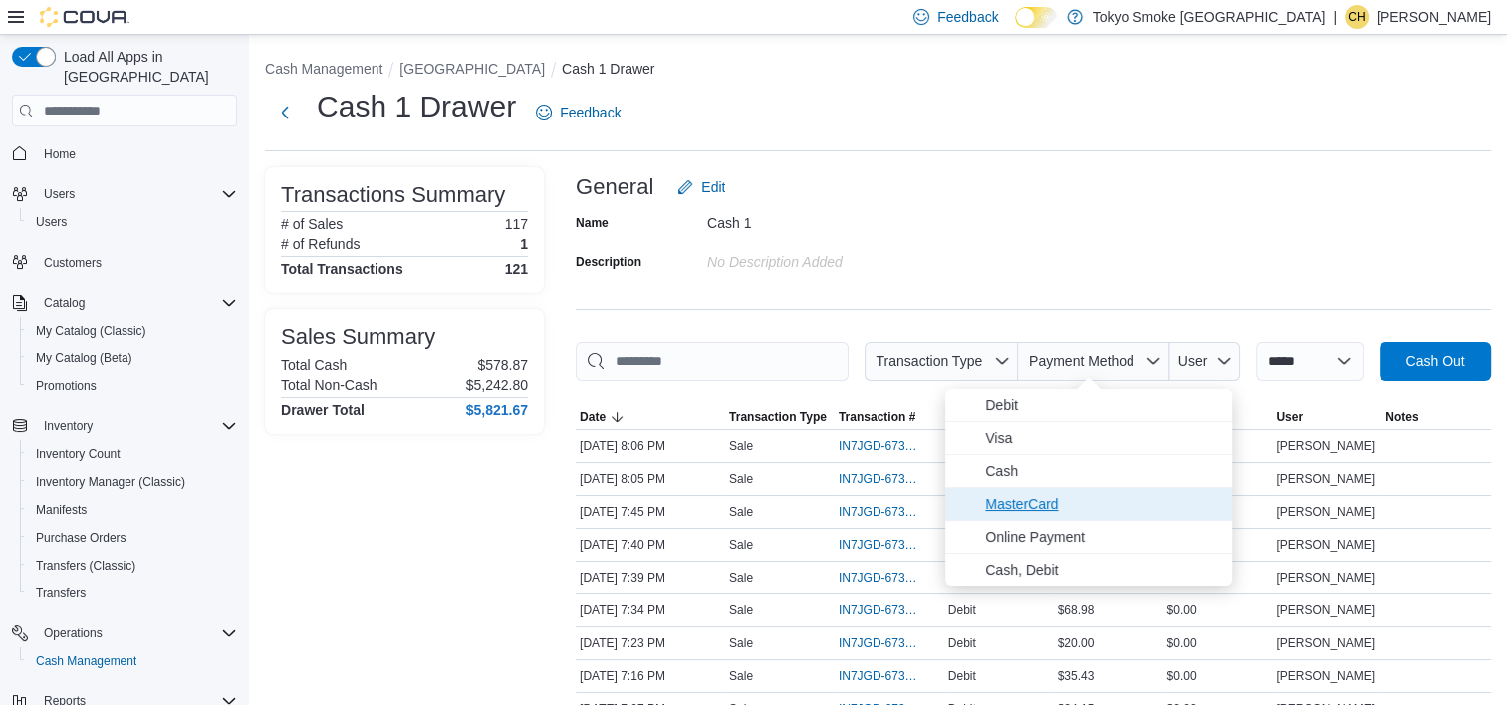
click at [1054, 502] on span "MasterCard" at bounding box center [1102, 504] width 235 height 24
type input "**********"
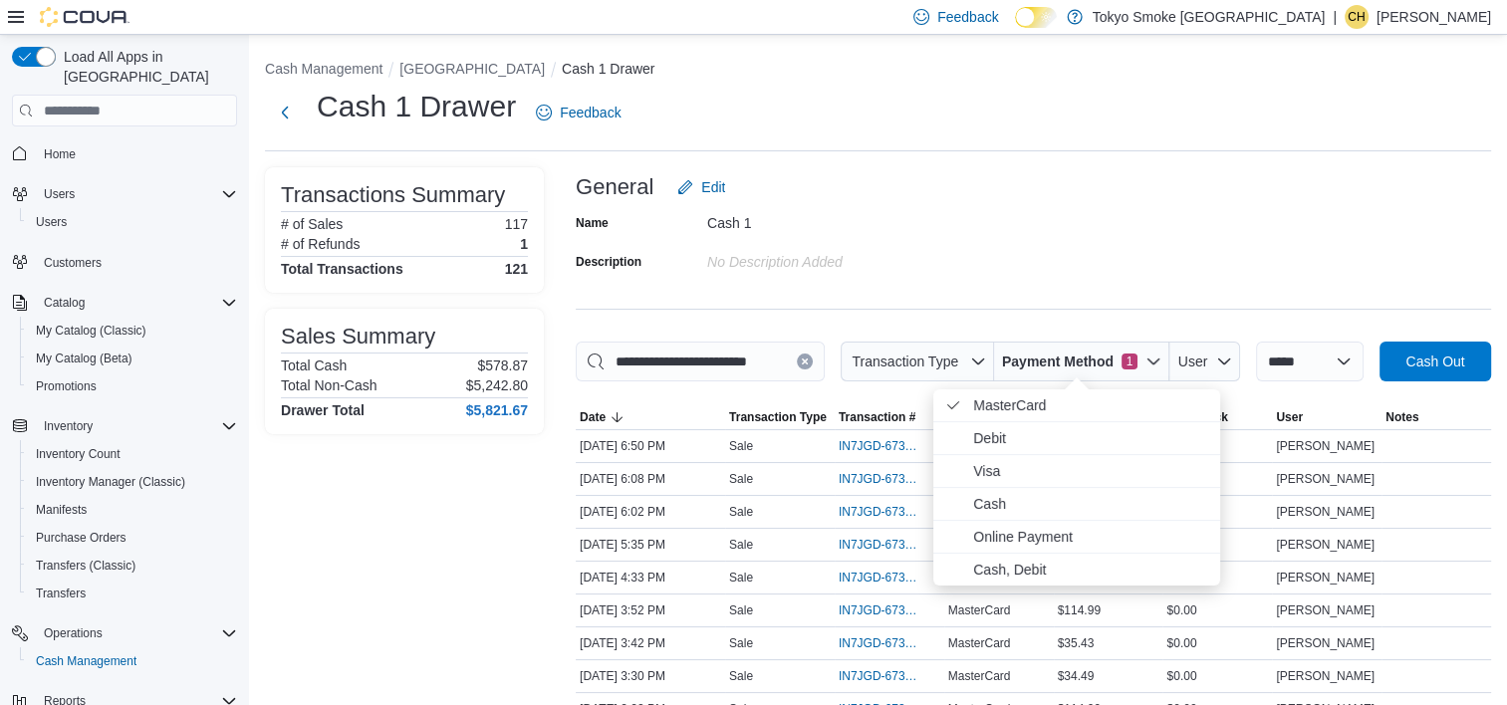
drag, startPoint x: 1077, startPoint y: 139, endPoint x: 1064, endPoint y: 148, distance: 15.7
click at [1077, 141] on div "Cash 1 Drawer Feedback" at bounding box center [878, 119] width 1226 height 65
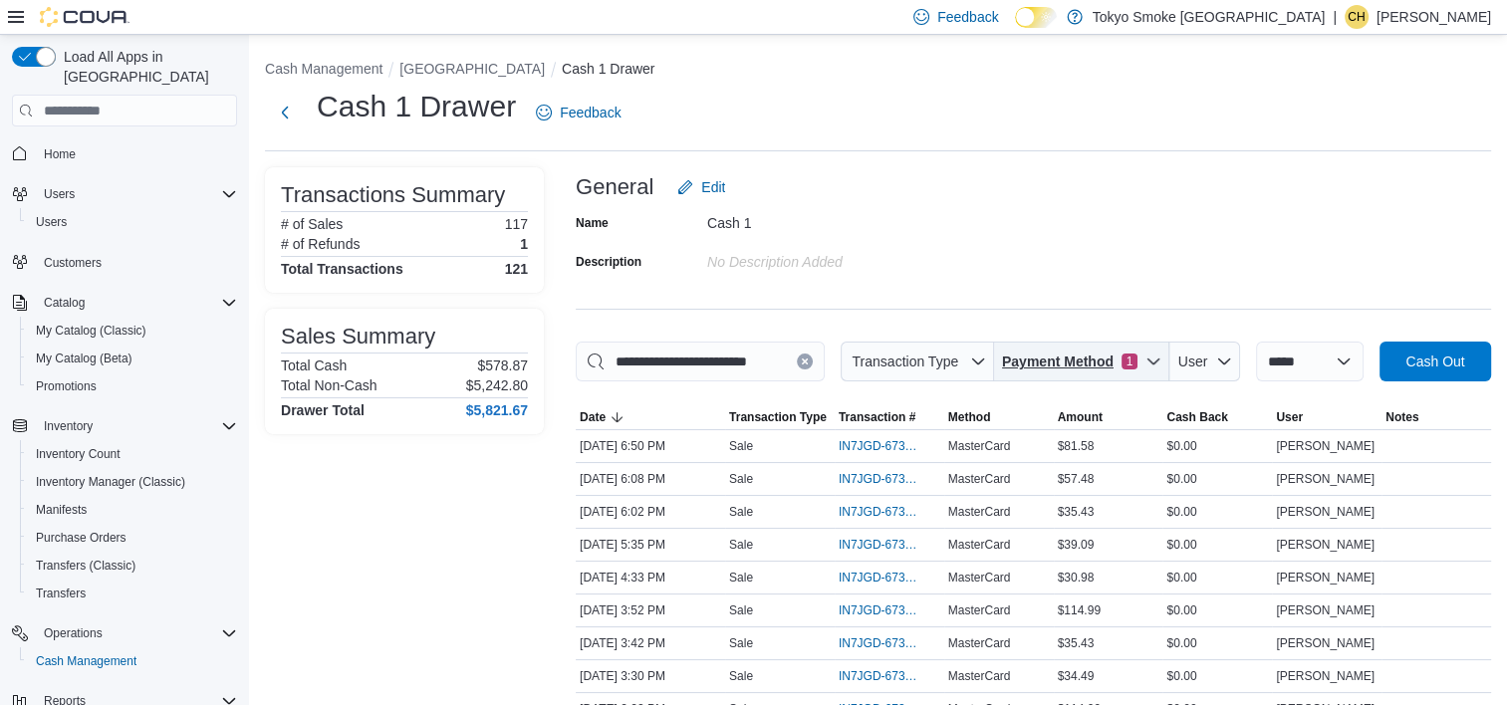
click at [1126, 371] on span "Payment Method 1" at bounding box center [1081, 362] width 159 height 40
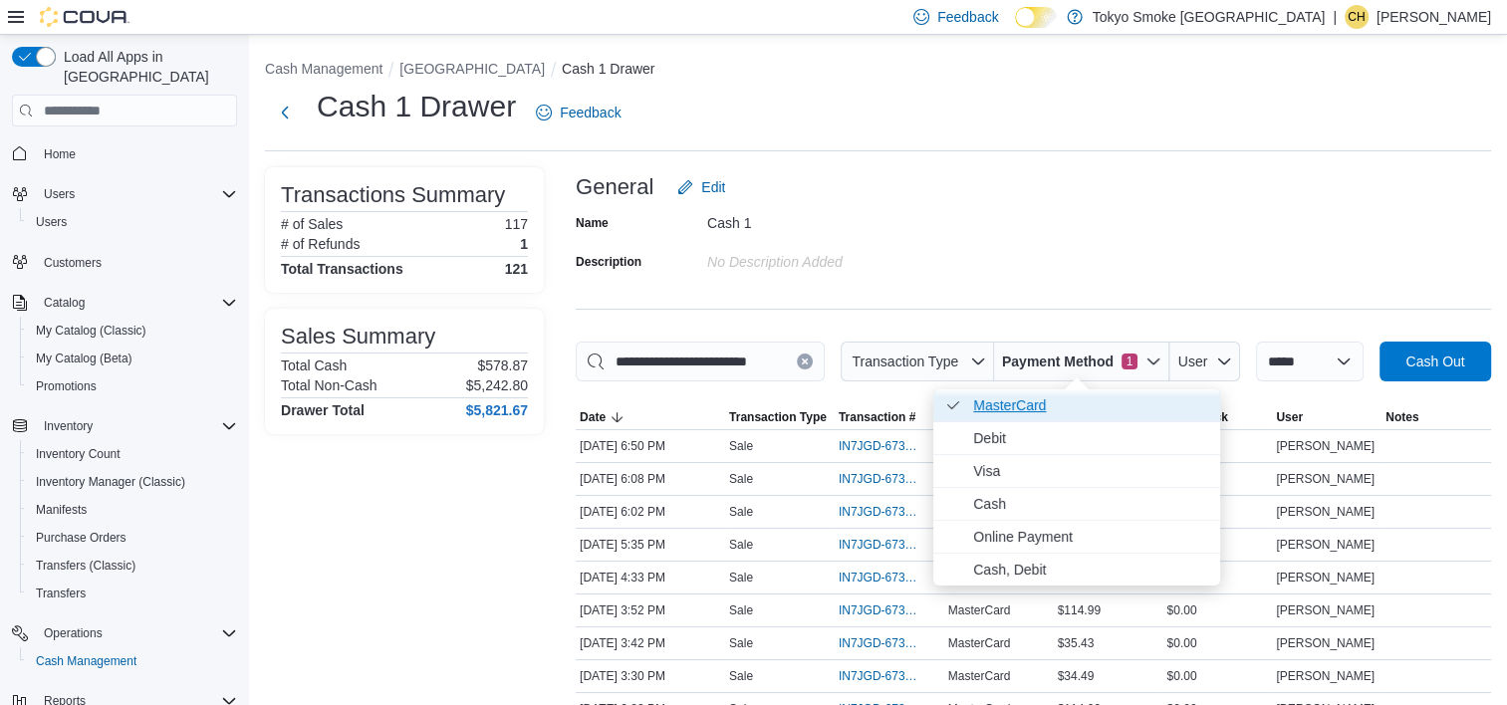
click at [1059, 401] on span "MasterCard . Checked option." at bounding box center [1090, 405] width 235 height 24
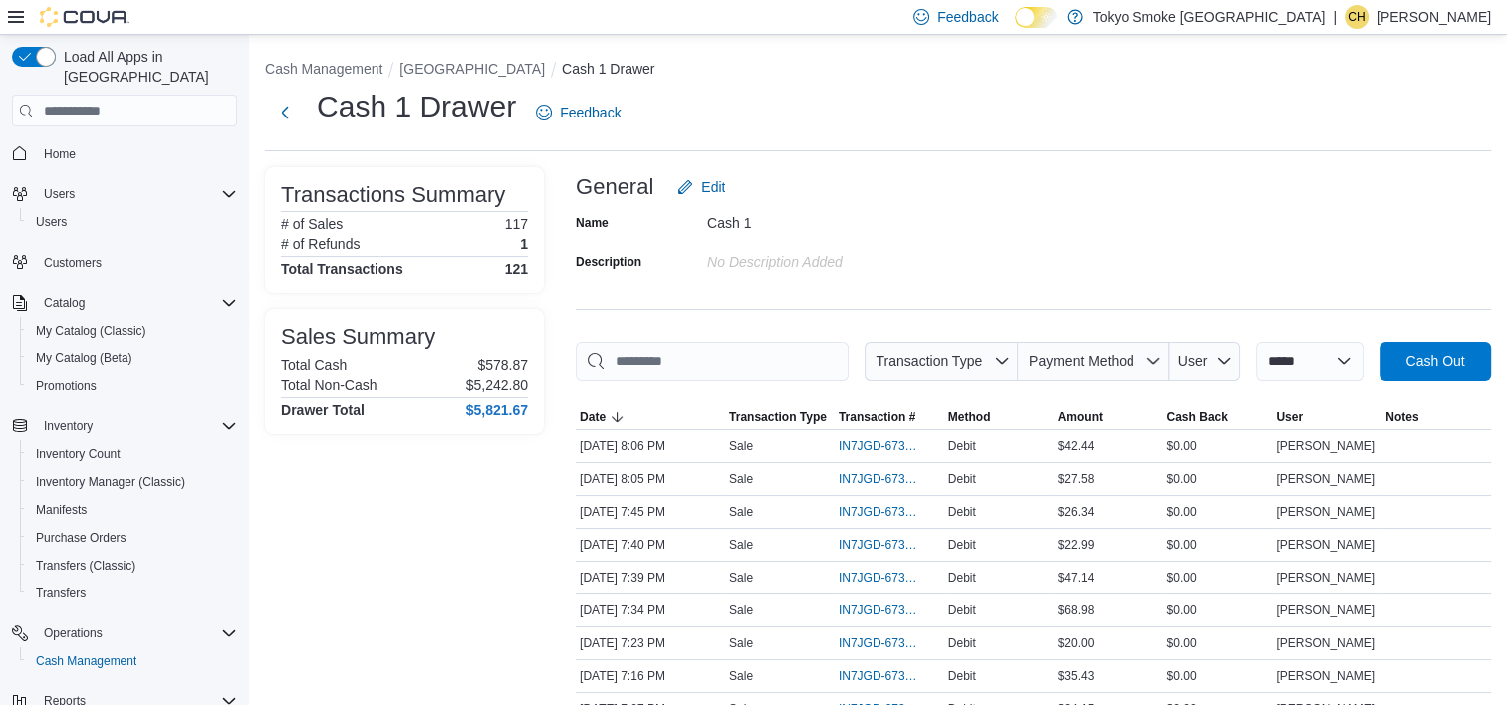
click at [1095, 254] on div "Name Cash 1 Description No Description added" at bounding box center [1033, 242] width 915 height 70
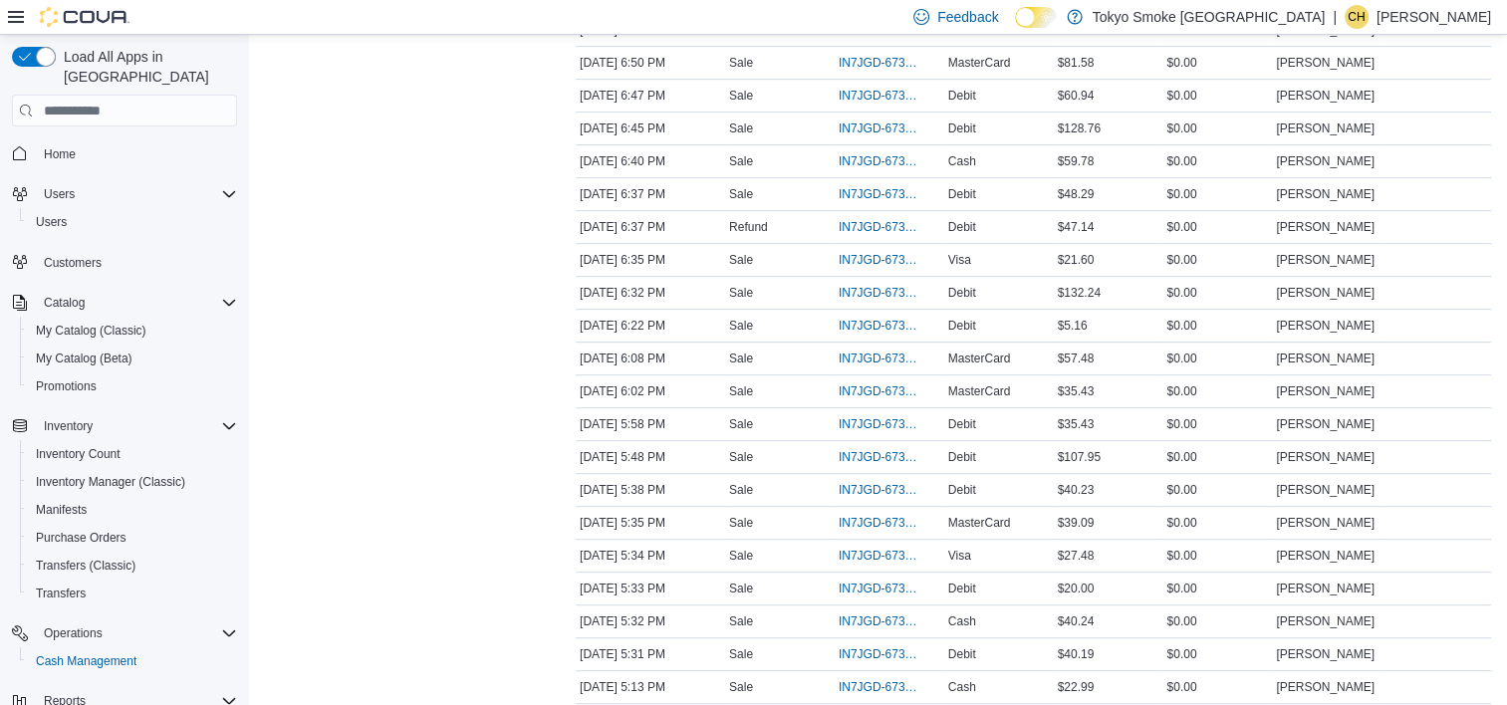
scroll to position [996, 0]
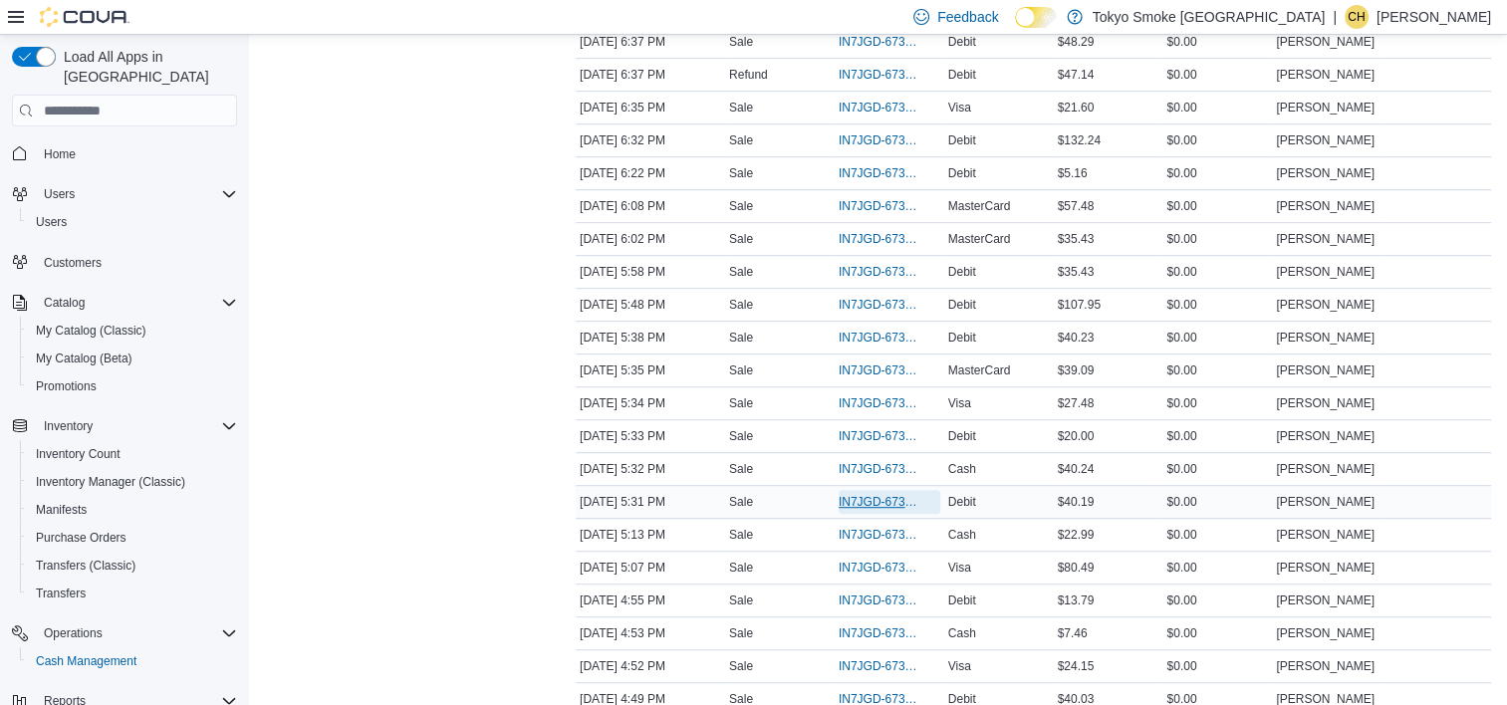
click at [894, 494] on span "IN7JGD-6737004" at bounding box center [879, 502] width 82 height 16
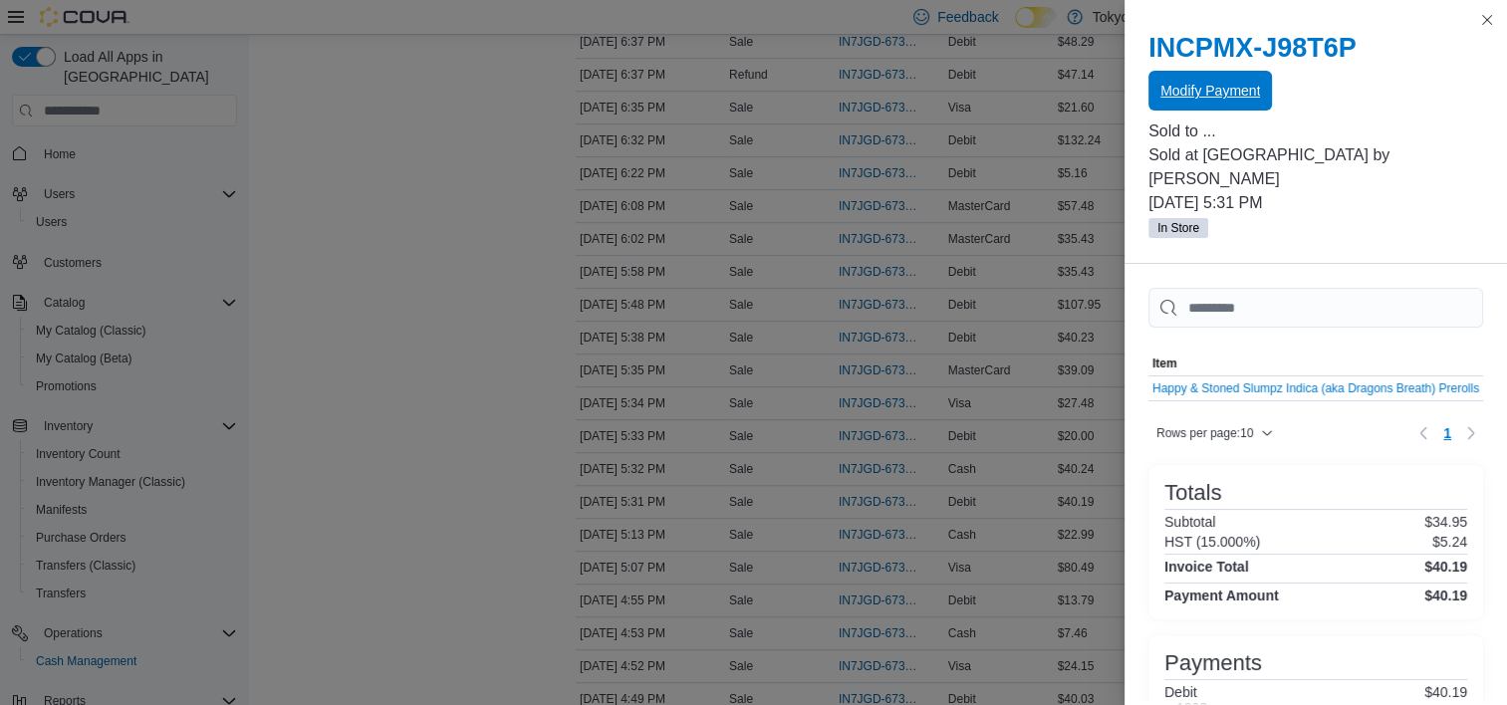
click at [1203, 84] on span "Modify Payment" at bounding box center [1210, 91] width 100 height 20
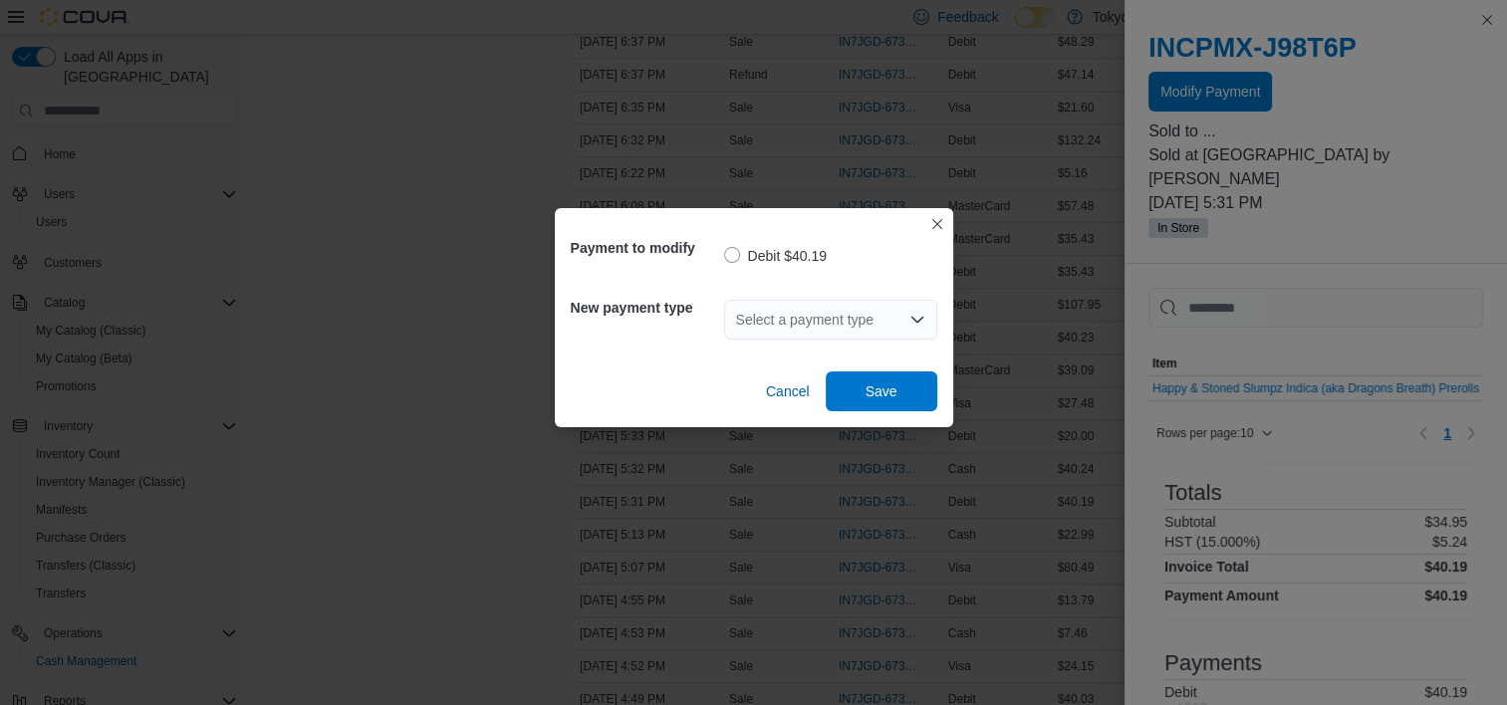
click at [878, 327] on div "Select a payment type" at bounding box center [830, 320] width 213 height 40
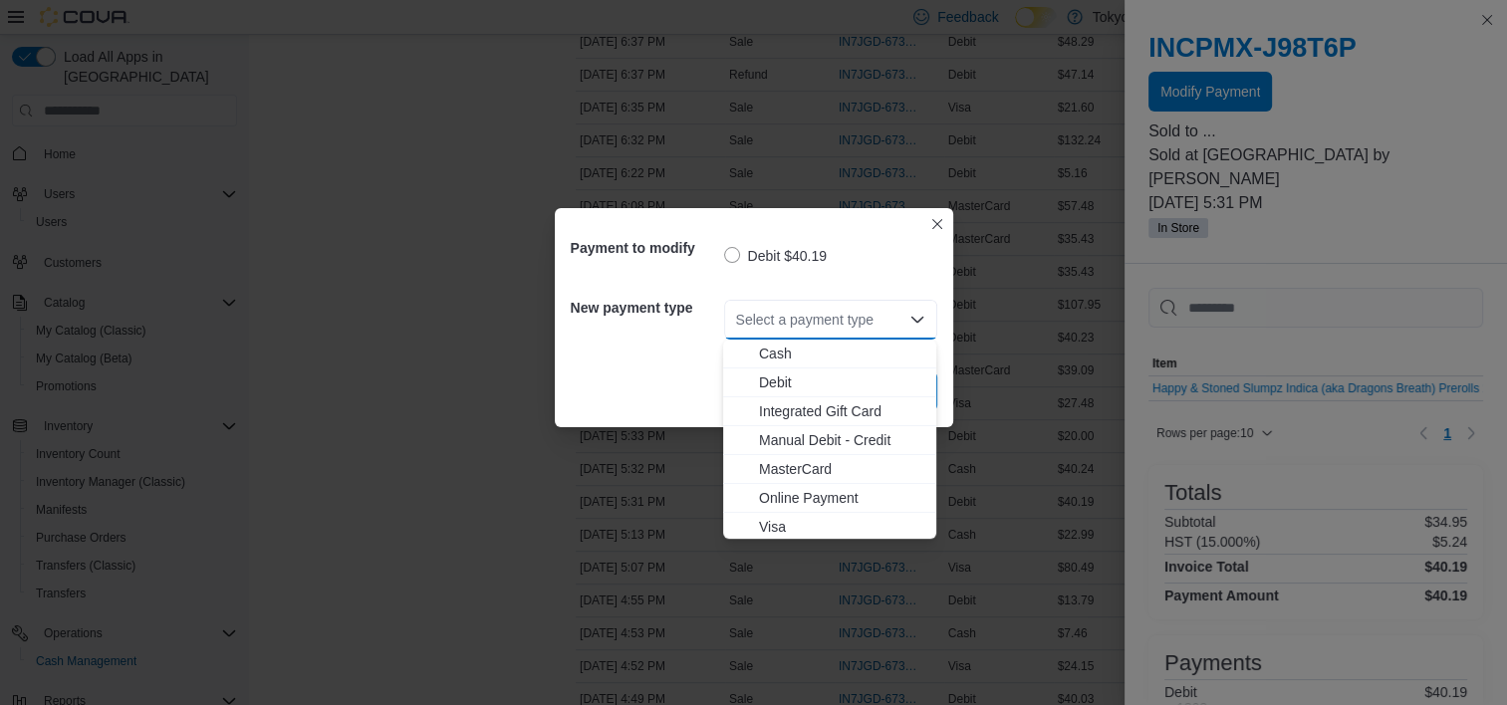
click at [878, 327] on div "Select a payment type" at bounding box center [830, 320] width 213 height 40
click at [822, 462] on span "MasterCard" at bounding box center [841, 469] width 165 height 20
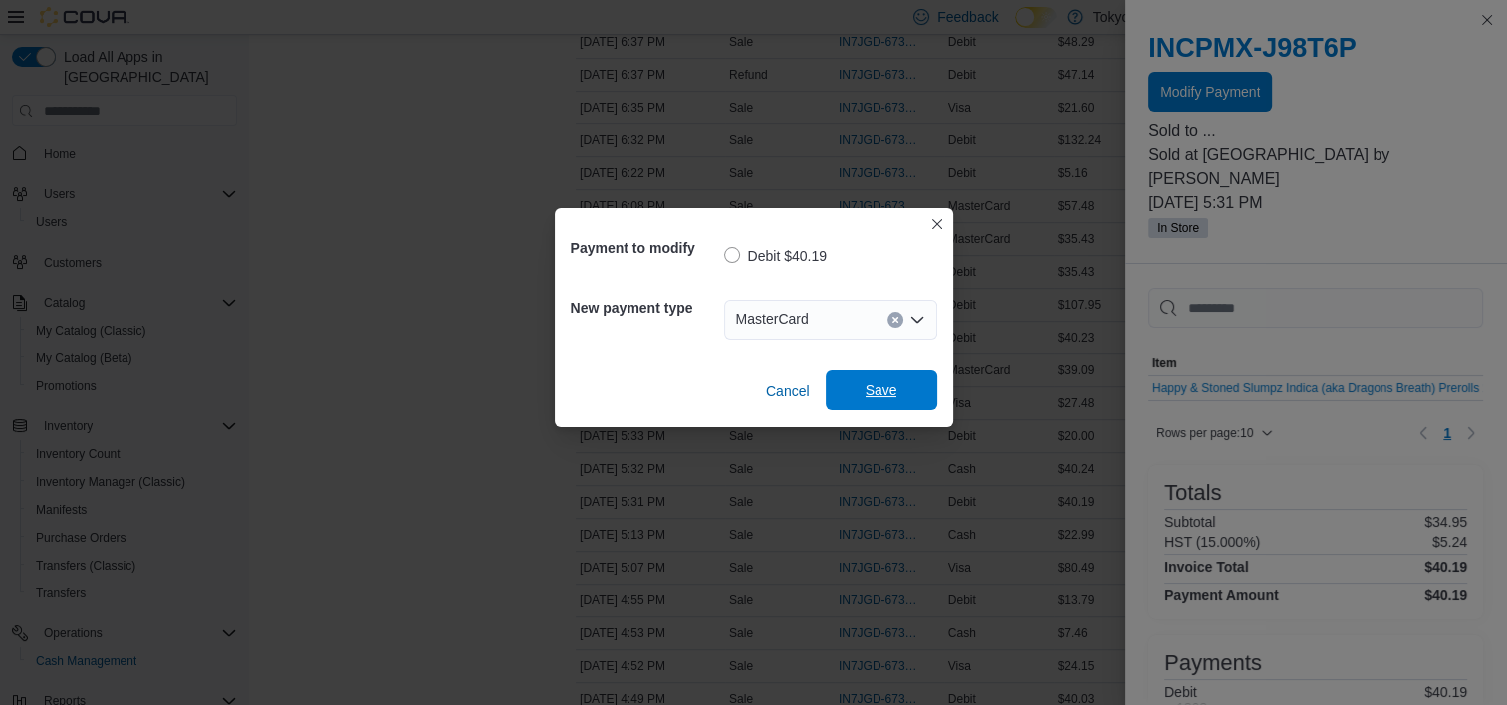
click at [898, 377] on span "Save" at bounding box center [881, 390] width 88 height 40
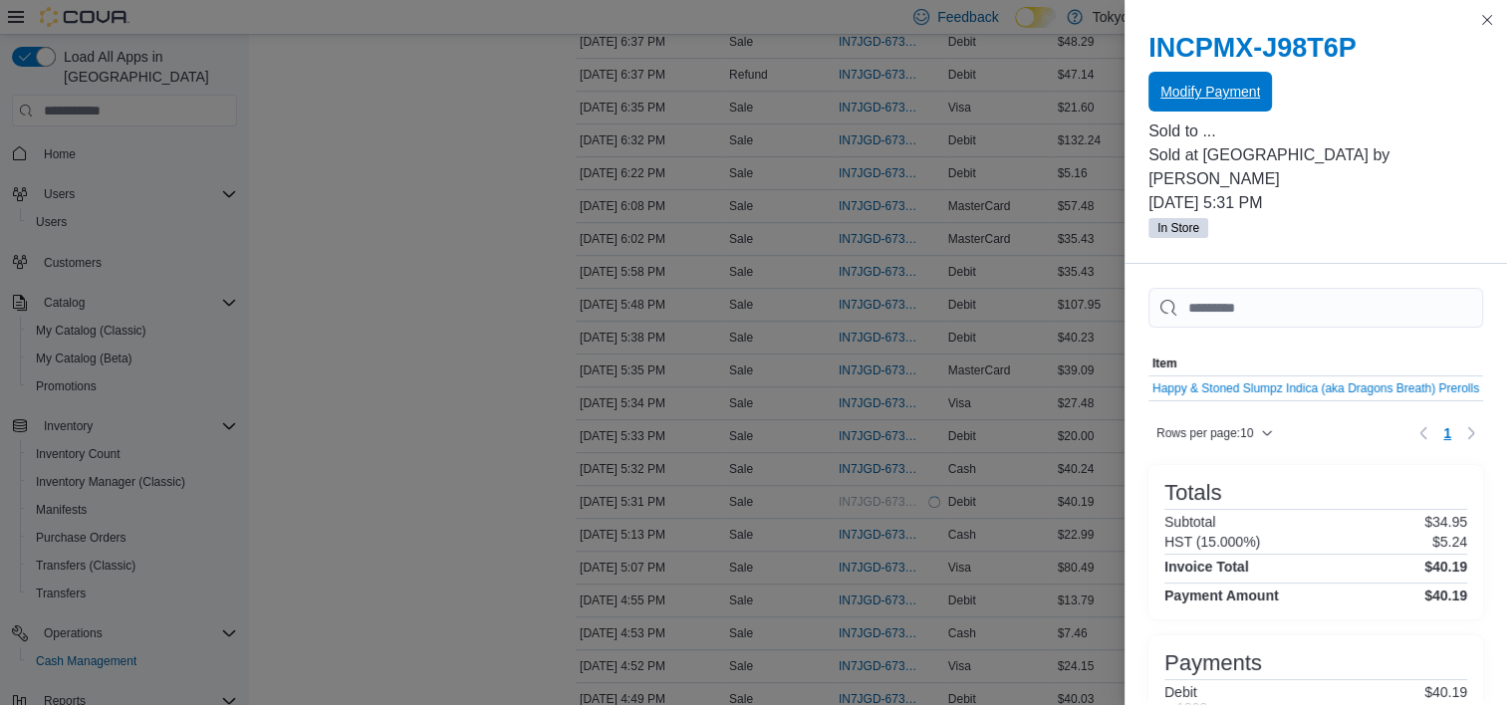
scroll to position [0, 0]
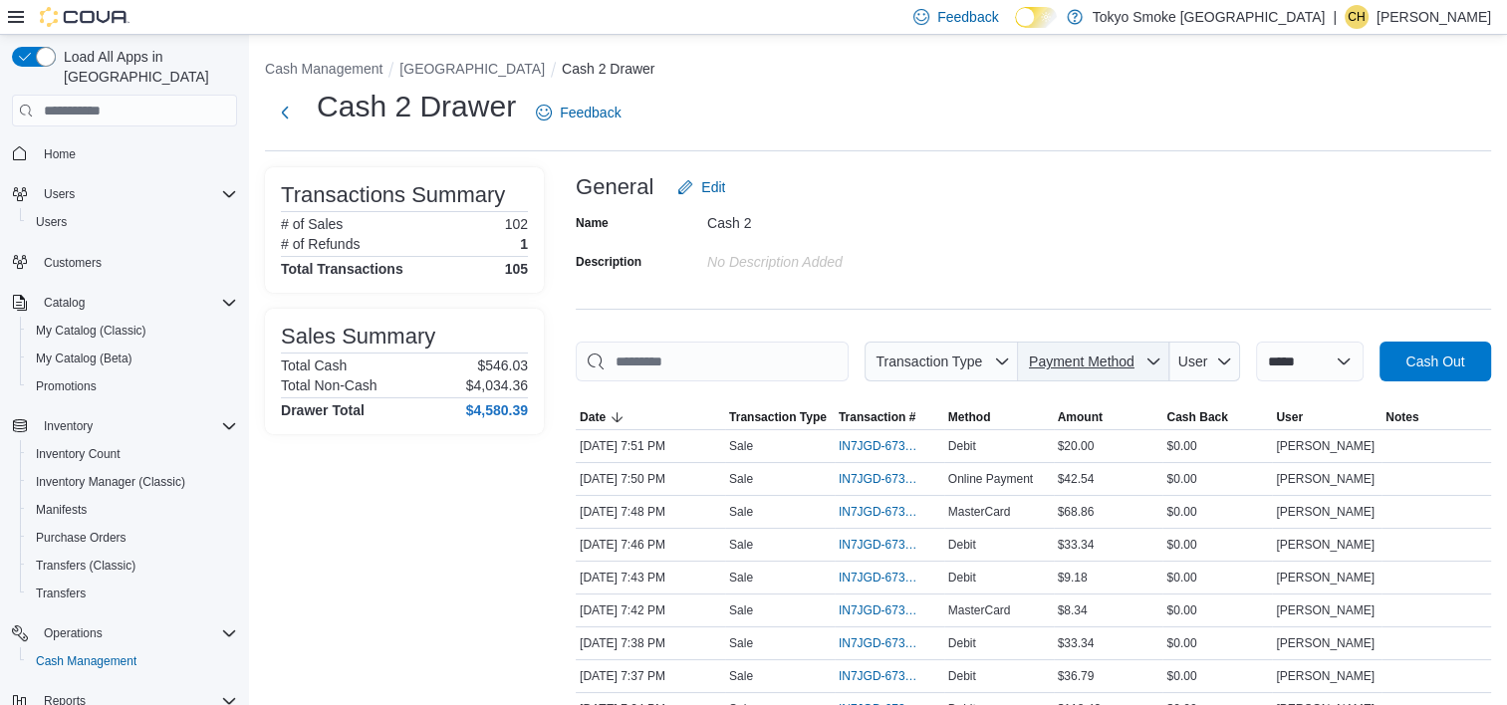
click at [1116, 354] on span "Payment Method" at bounding box center [1082, 361] width 106 height 16
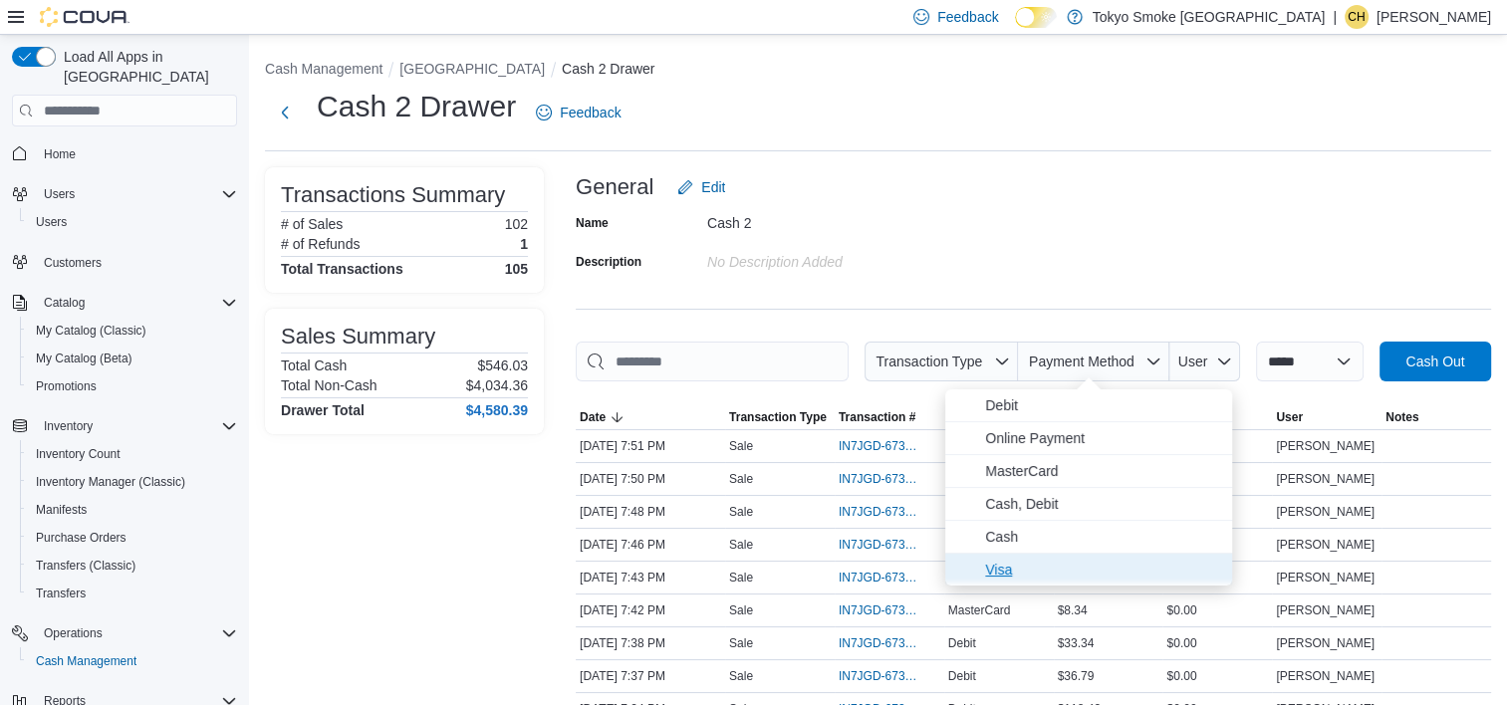
click at [1065, 560] on span "Visa" at bounding box center [1102, 570] width 235 height 24
type input "**********"
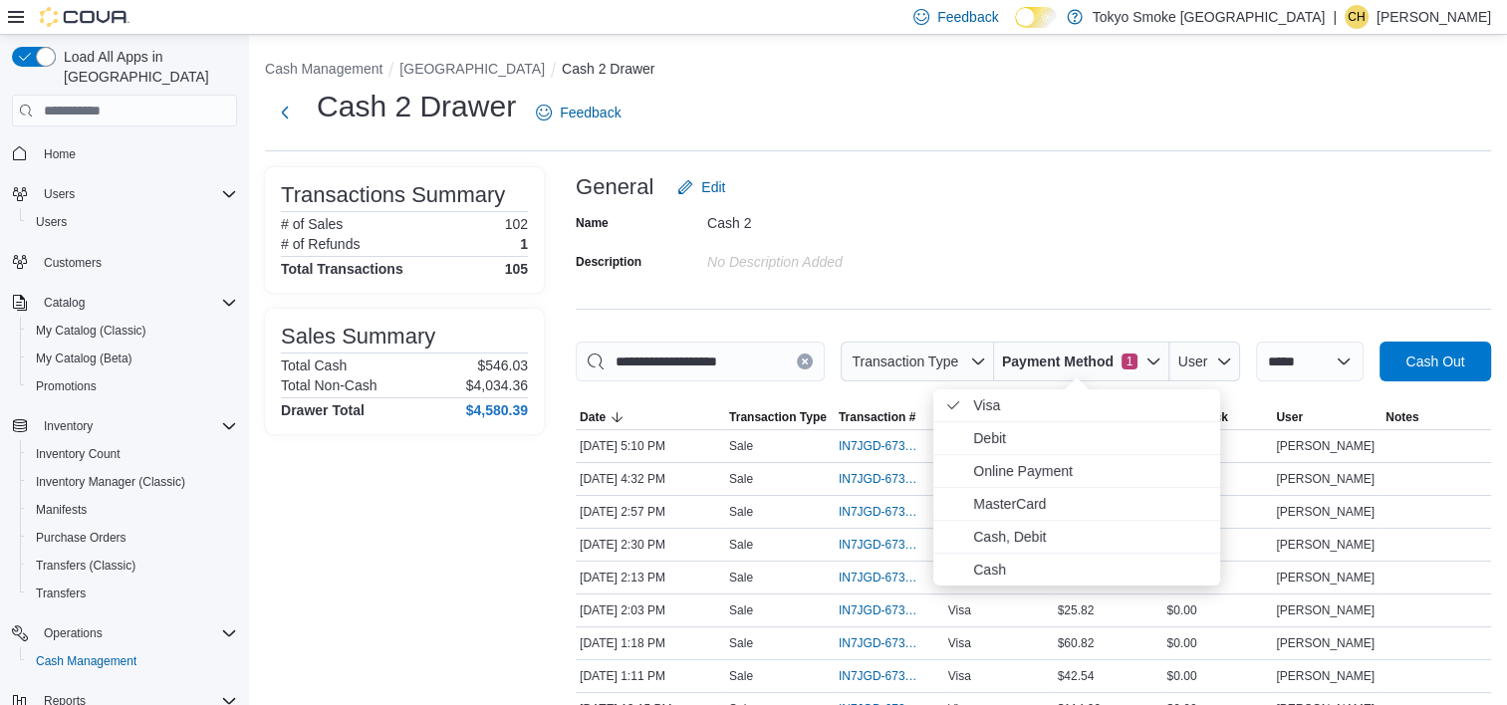
click at [1059, 186] on div "General Edit" at bounding box center [1033, 187] width 915 height 40
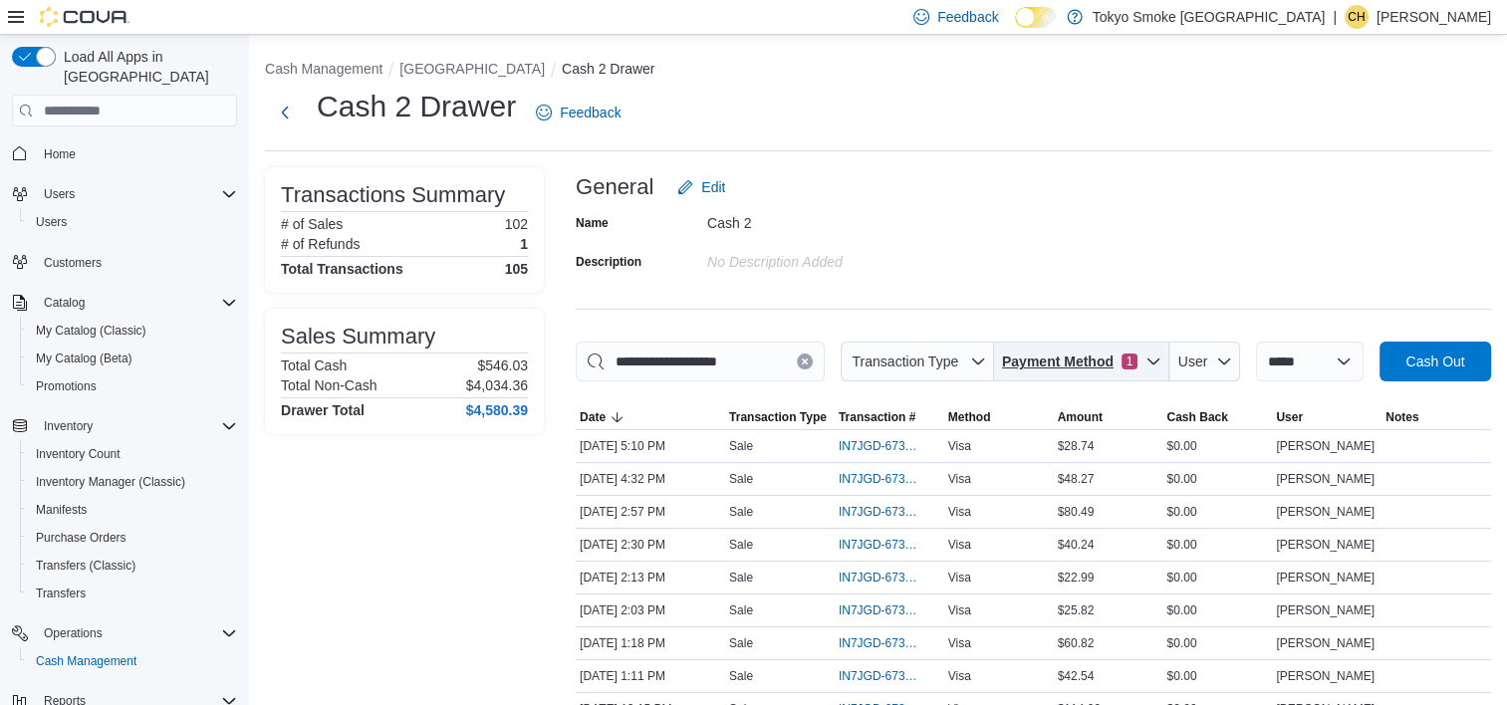
click at [1110, 366] on span "Payment Method 1" at bounding box center [1069, 361] width 135 height 20
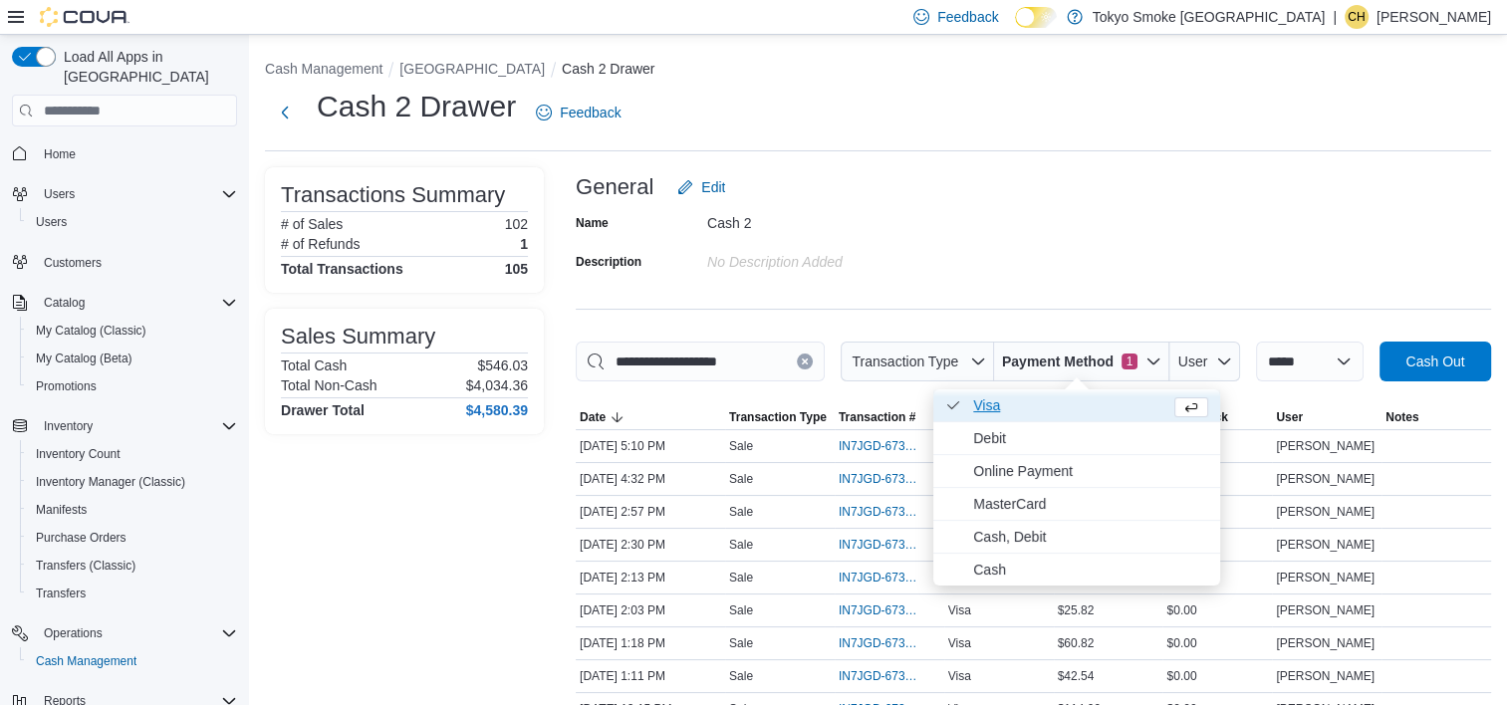
click at [1075, 405] on span "Visa . Checked option." at bounding box center [1067, 405] width 189 height 24
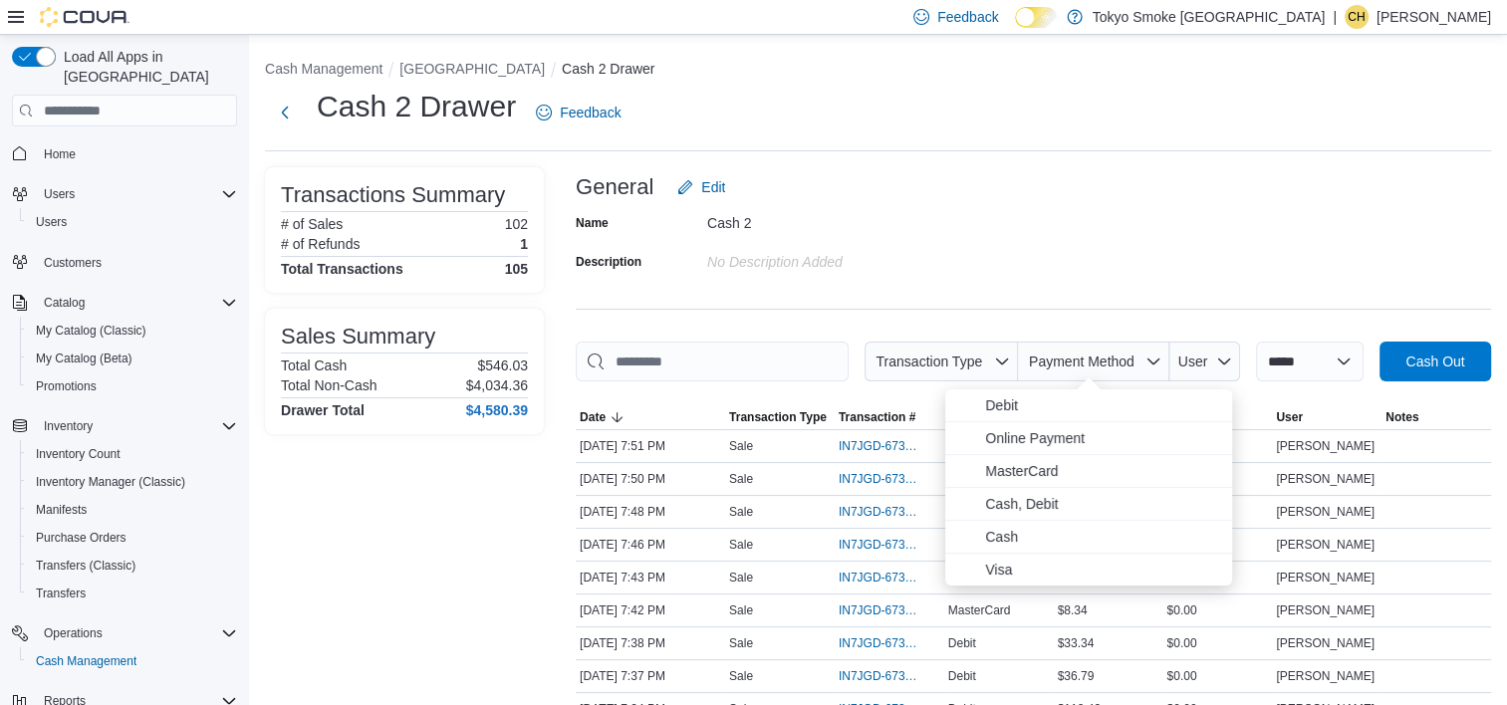
click at [1097, 199] on div "General Edit" at bounding box center [1033, 187] width 915 height 40
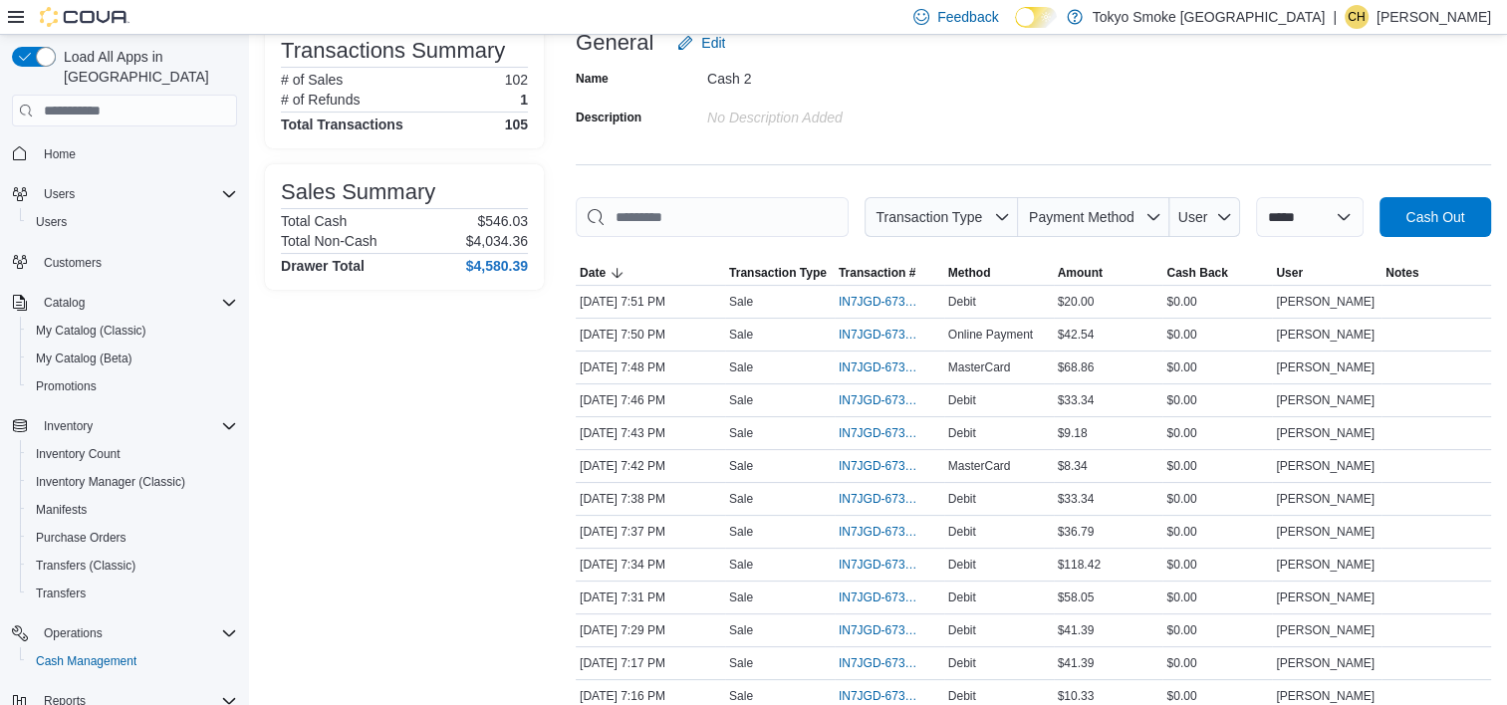
scroll to position [299, 0]
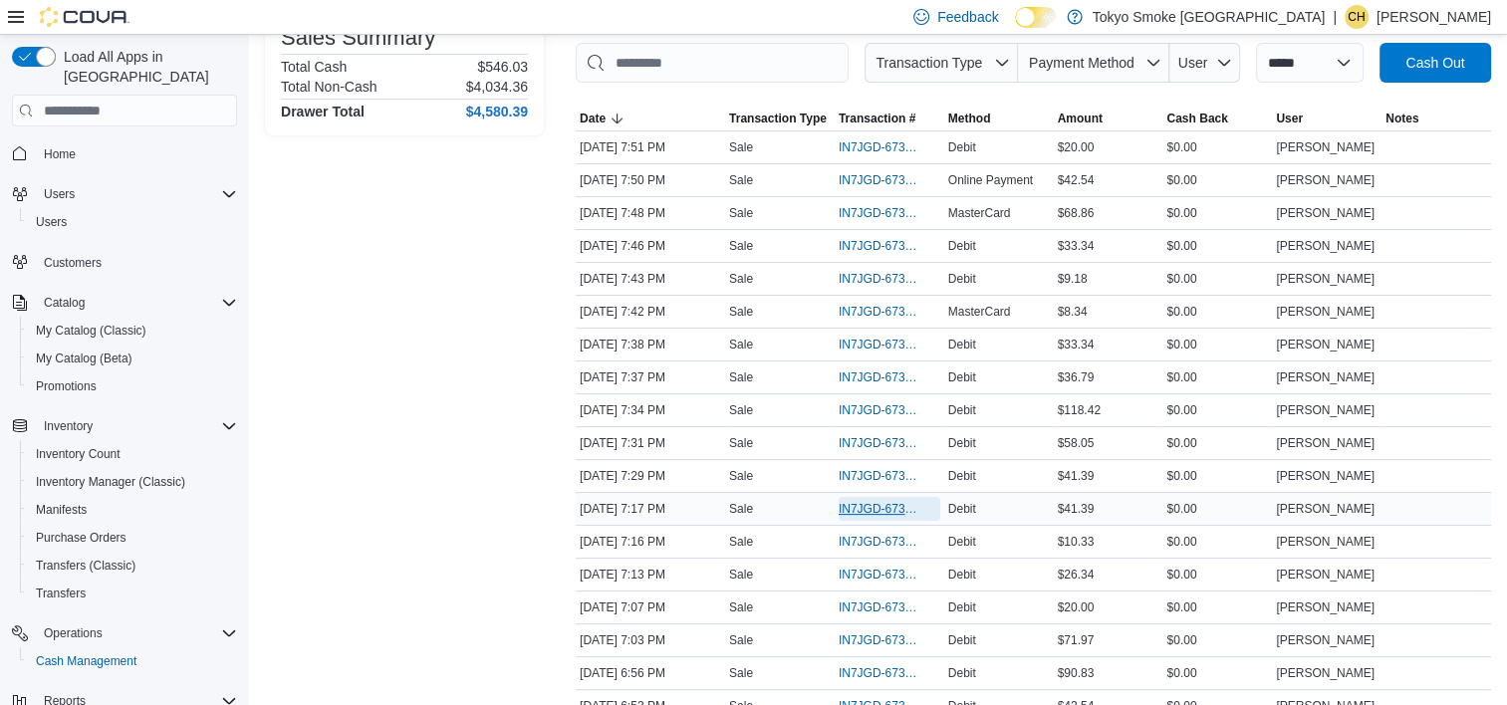
click at [882, 503] on span "IN7JGD-6737789" at bounding box center [879, 509] width 82 height 16
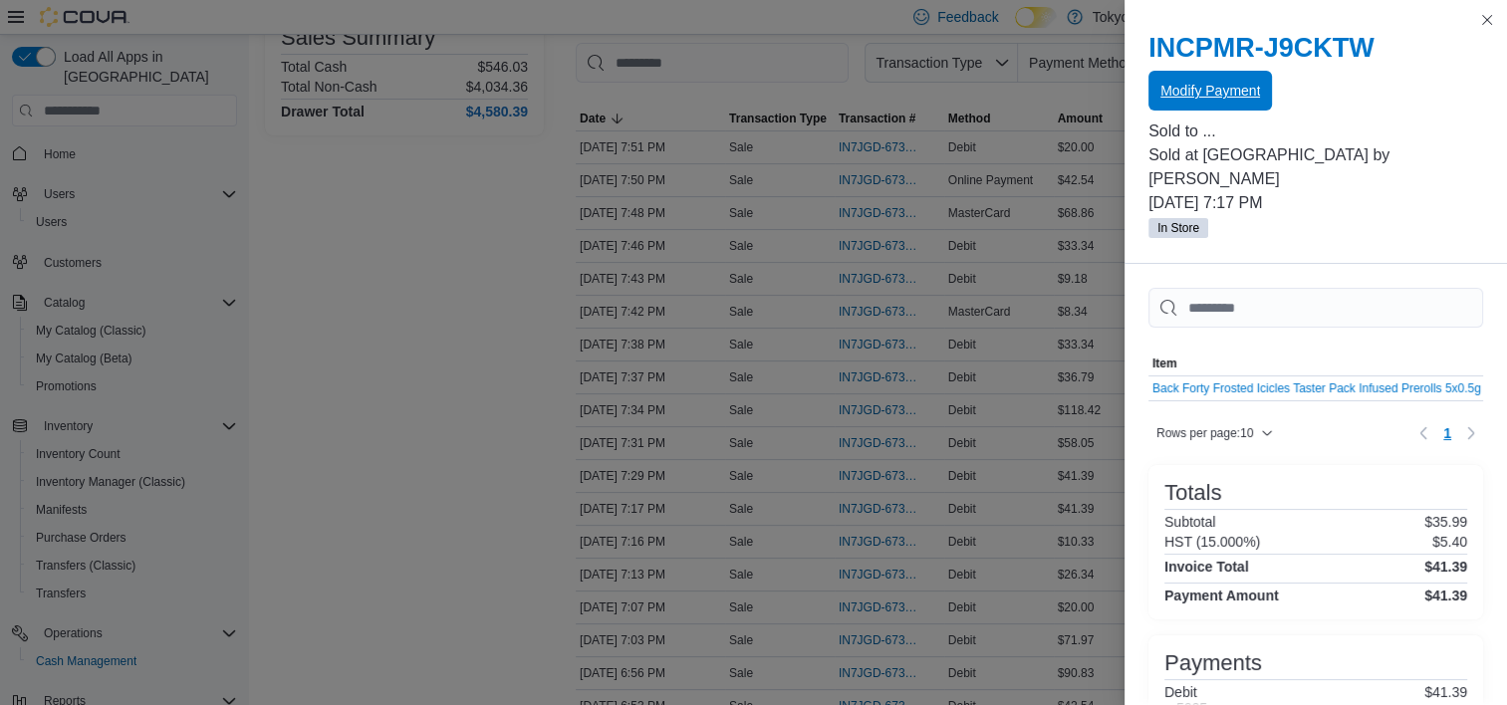
click at [1223, 91] on span "Modify Payment" at bounding box center [1210, 91] width 100 height 20
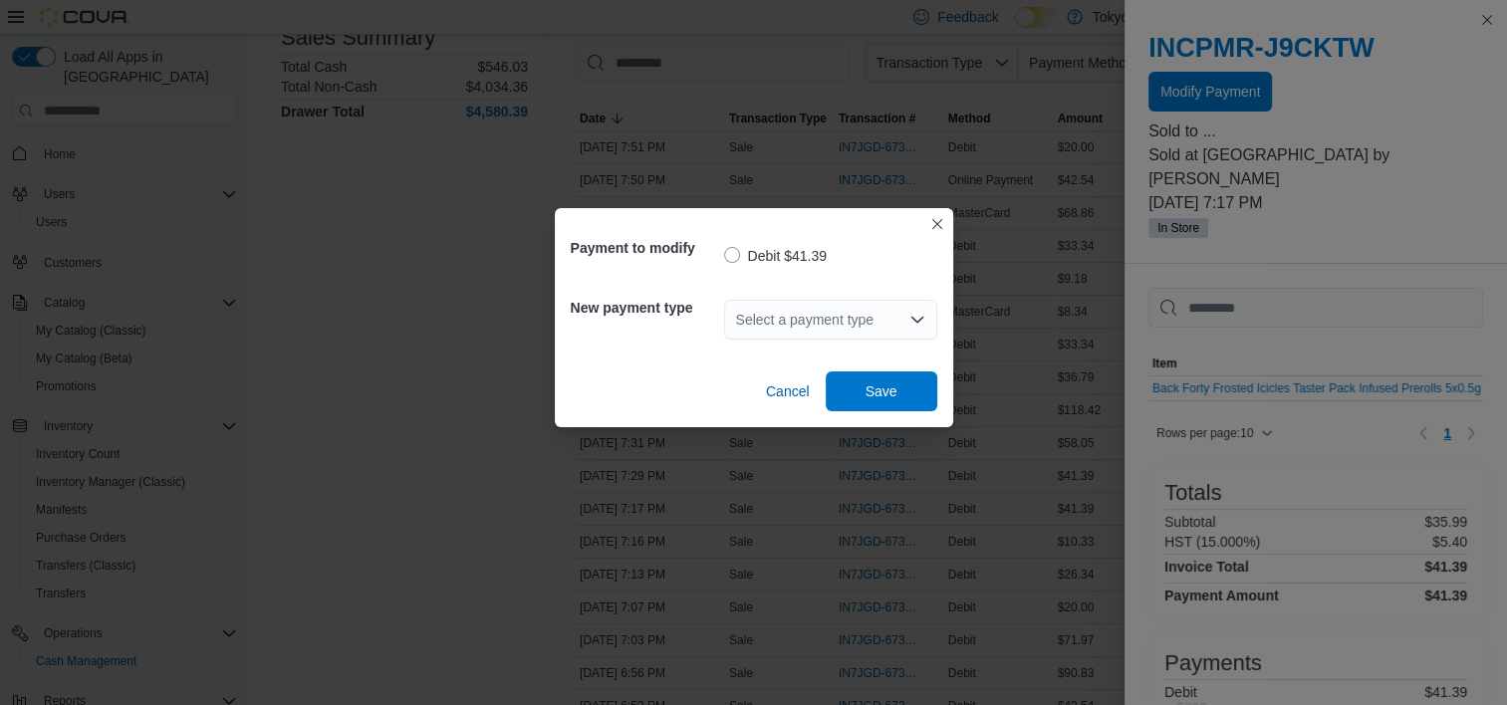
click at [761, 300] on div "Select a payment type" at bounding box center [830, 320] width 213 height 40
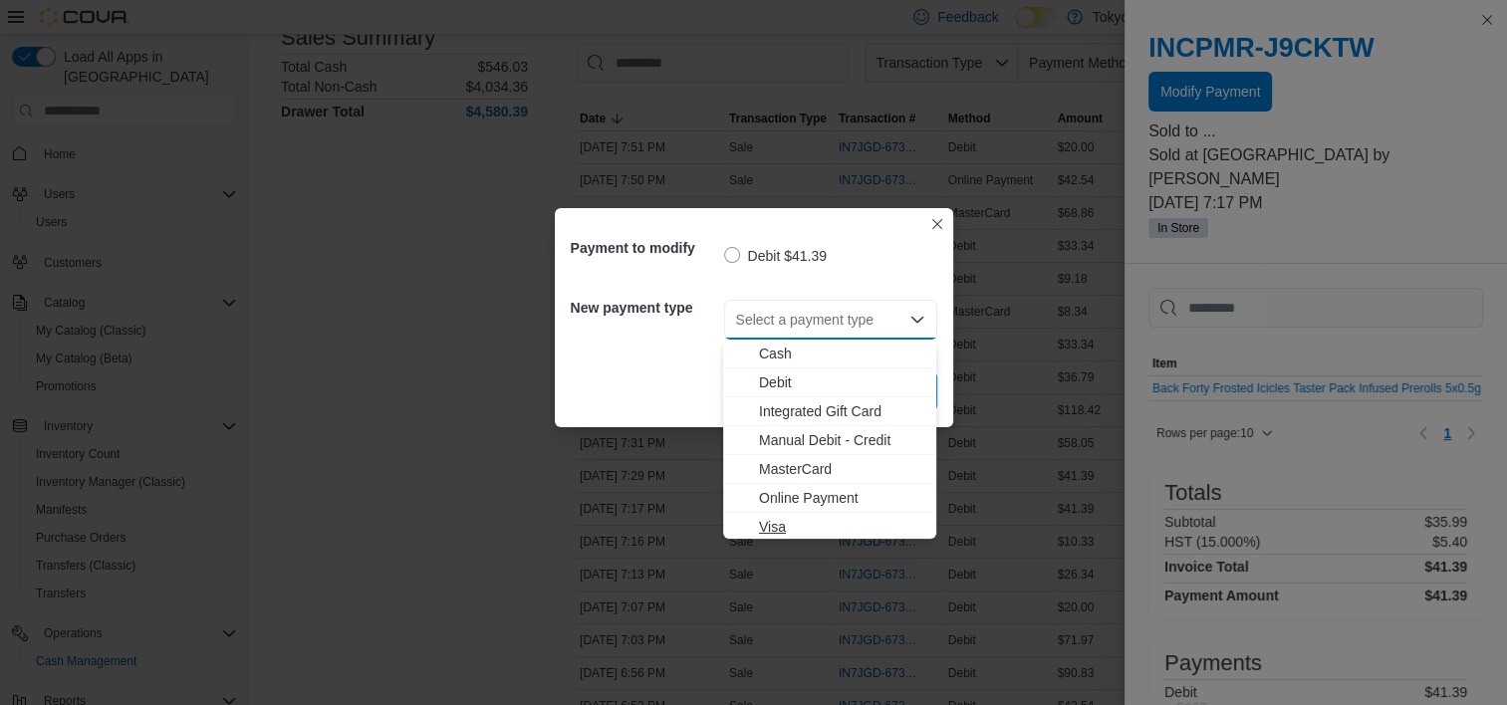
click at [821, 529] on span "Visa" at bounding box center [841, 527] width 165 height 20
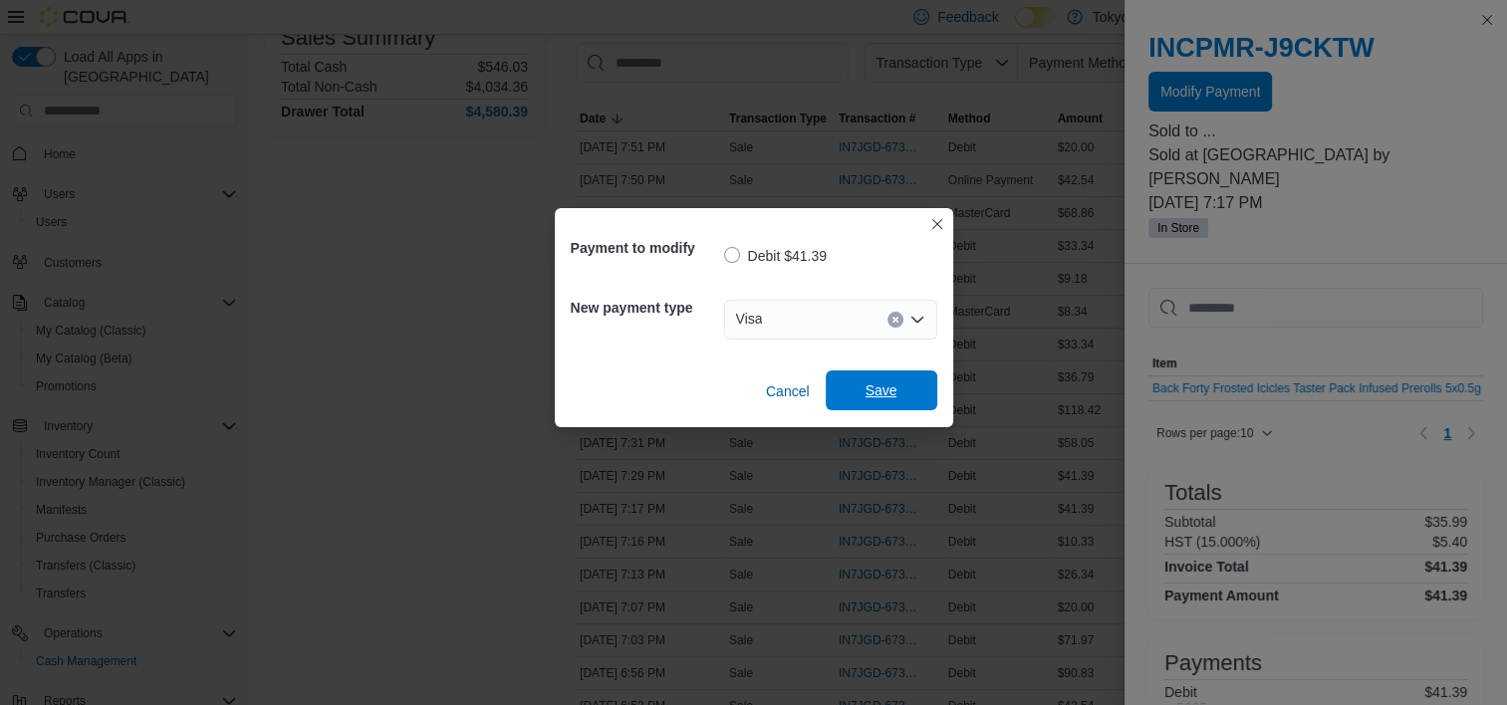
click at [875, 386] on span "Save" at bounding box center [881, 390] width 32 height 20
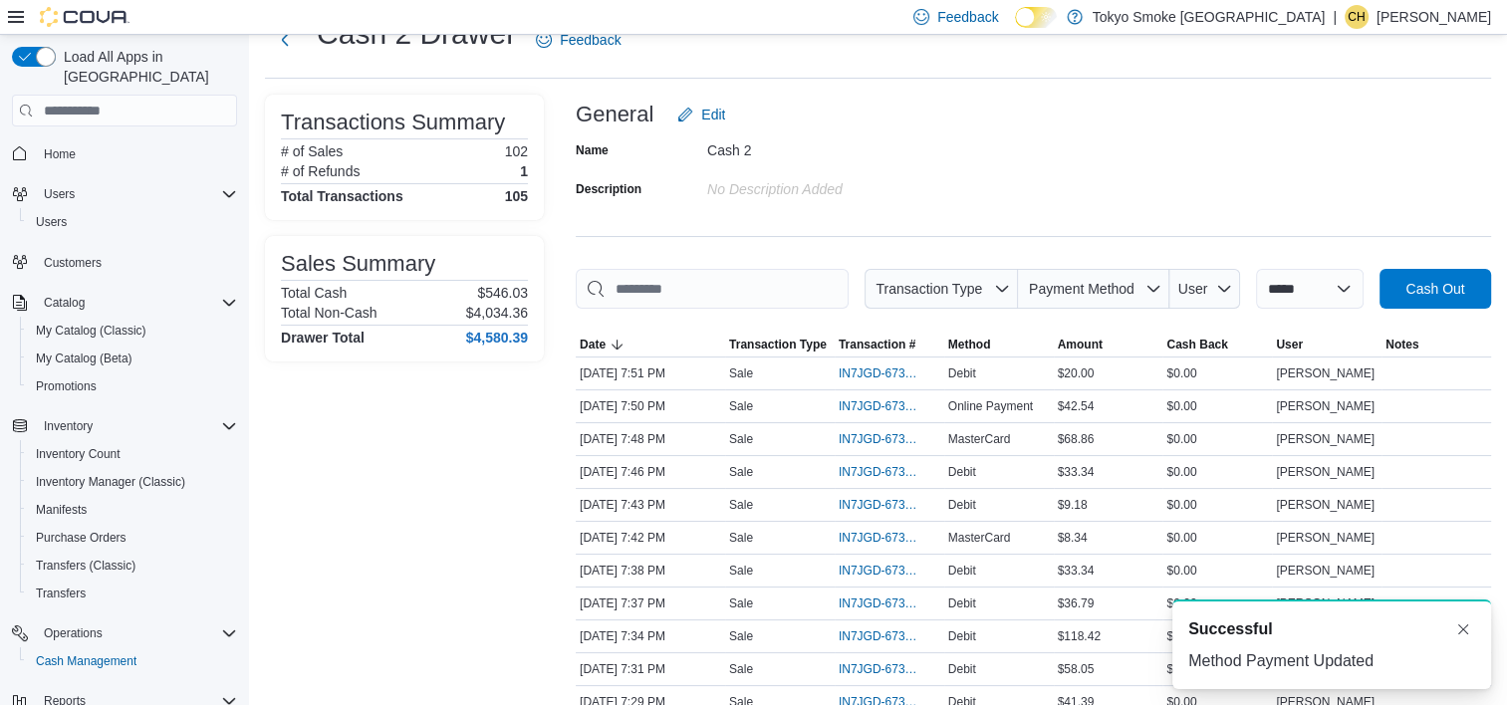
scroll to position [0, 0]
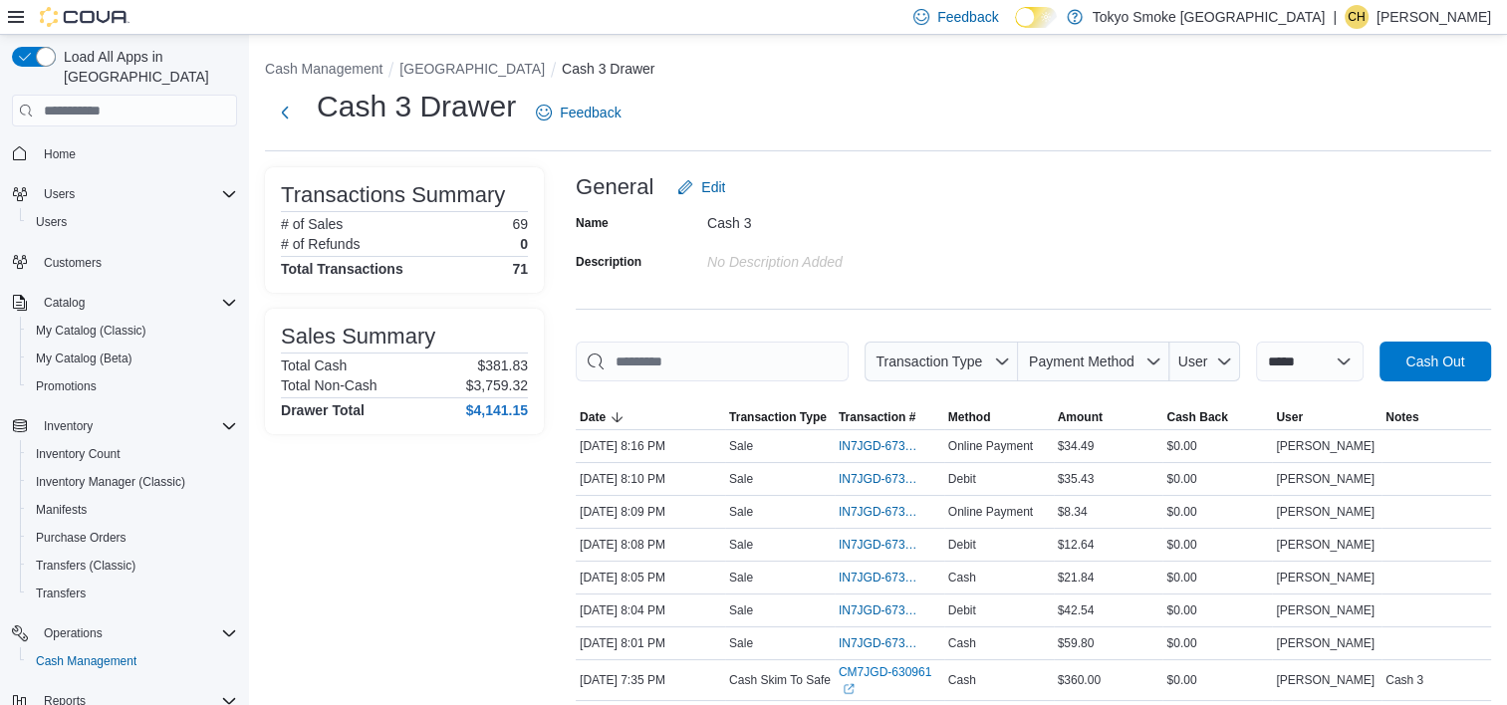
drag, startPoint x: 1102, startPoint y: 214, endPoint x: 1092, endPoint y: 223, distance: 13.4
click at [1102, 215] on div "Name Cash 3 Description No Description added" at bounding box center [1033, 242] width 915 height 70
